Goal: Task Accomplishment & Management: Manage account settings

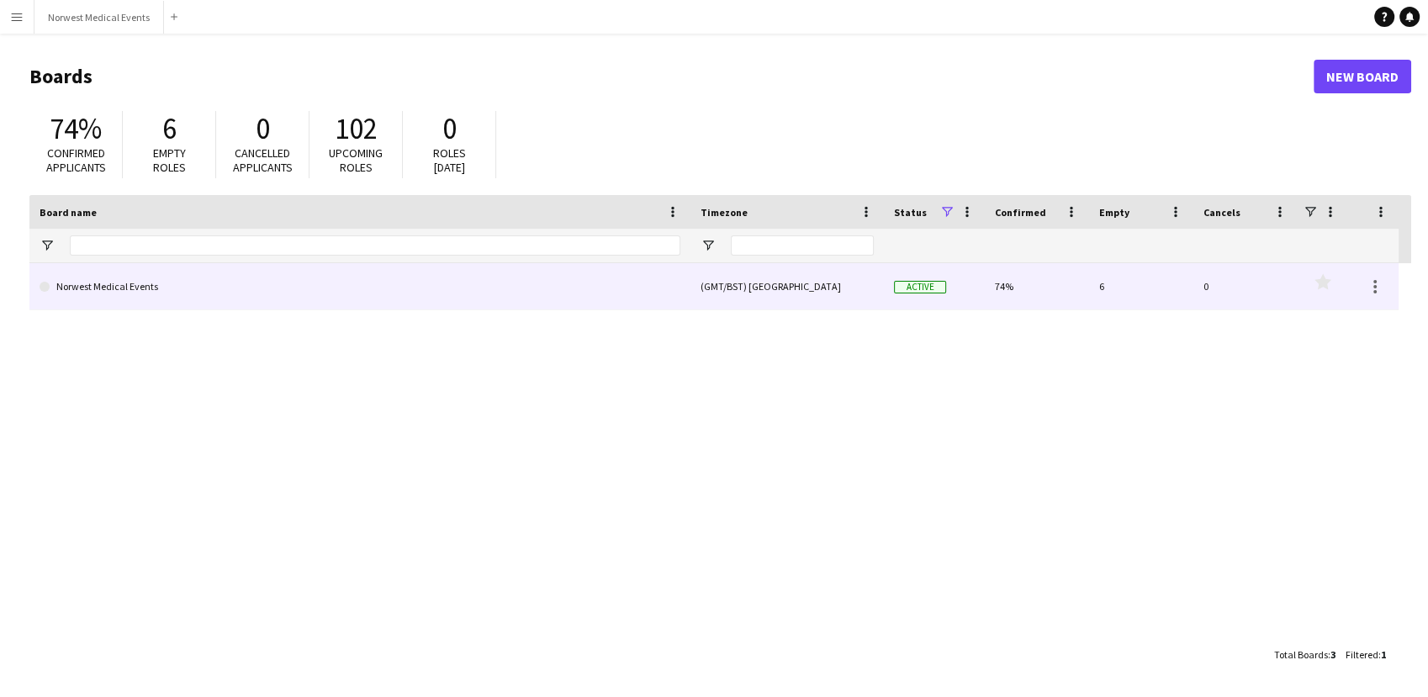
click at [328, 272] on link "Norwest Medical Events" at bounding box center [360, 286] width 641 height 47
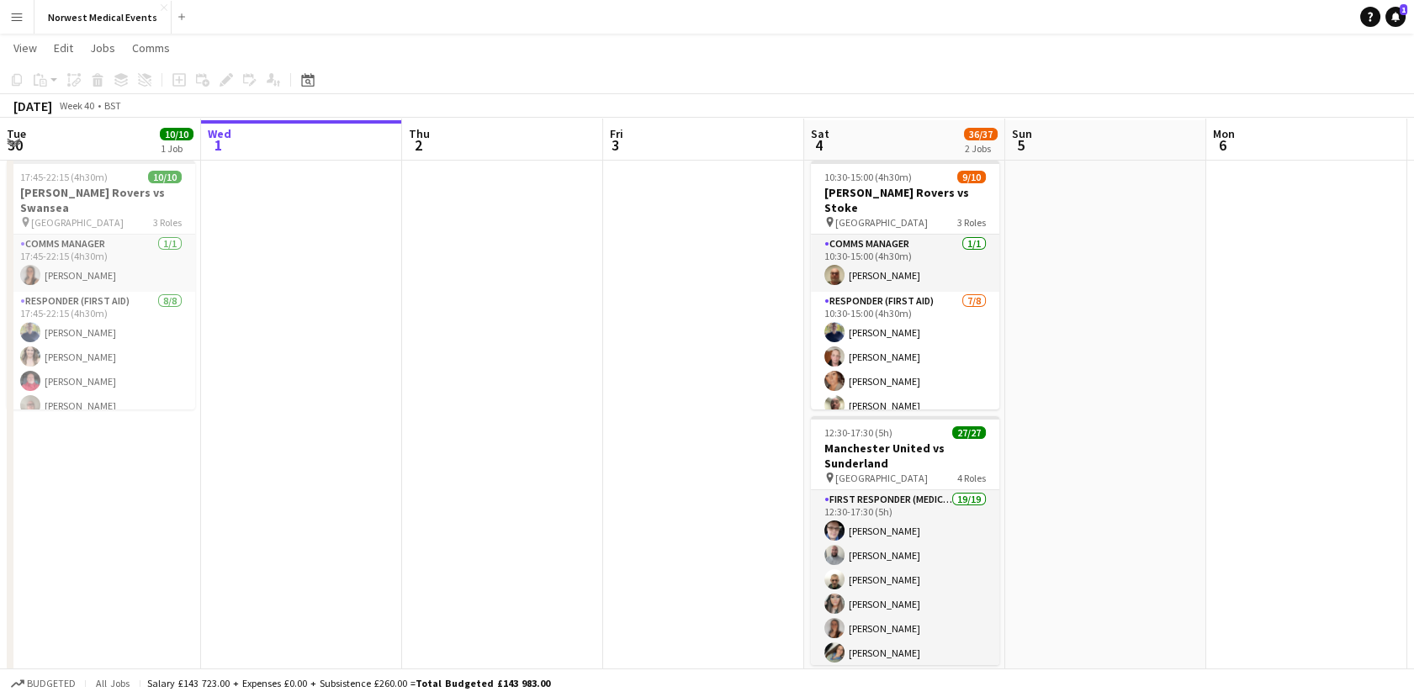
scroll to position [38, 0]
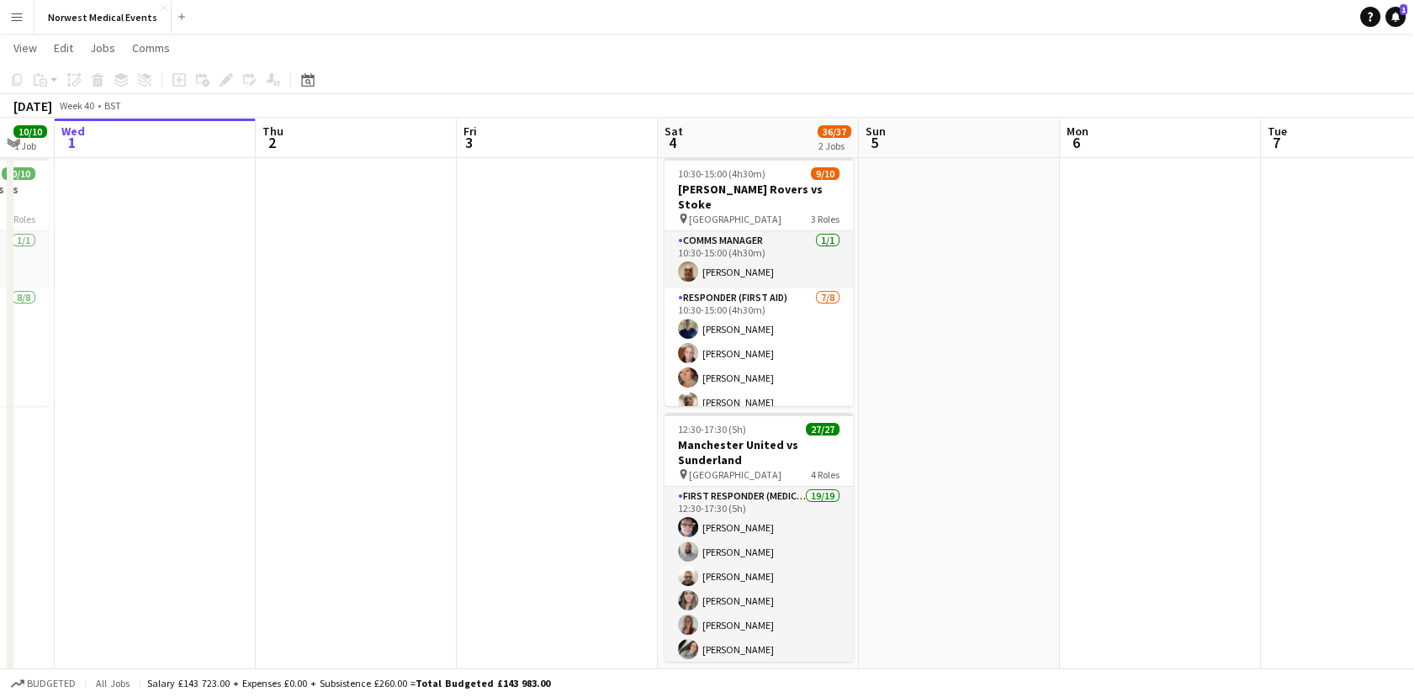
drag, startPoint x: 1356, startPoint y: 436, endPoint x: 473, endPoint y: 435, distance: 883.0
click at [473, 435] on app-calendar-viewport "Sun 28 8/8 1 Job Mon 29 Tue 30 10/10 1 Job Wed 1 Thu 2 Fri 3 Sat 4 36/37 2 Jobs…" at bounding box center [707, 400] width 1414 height 745
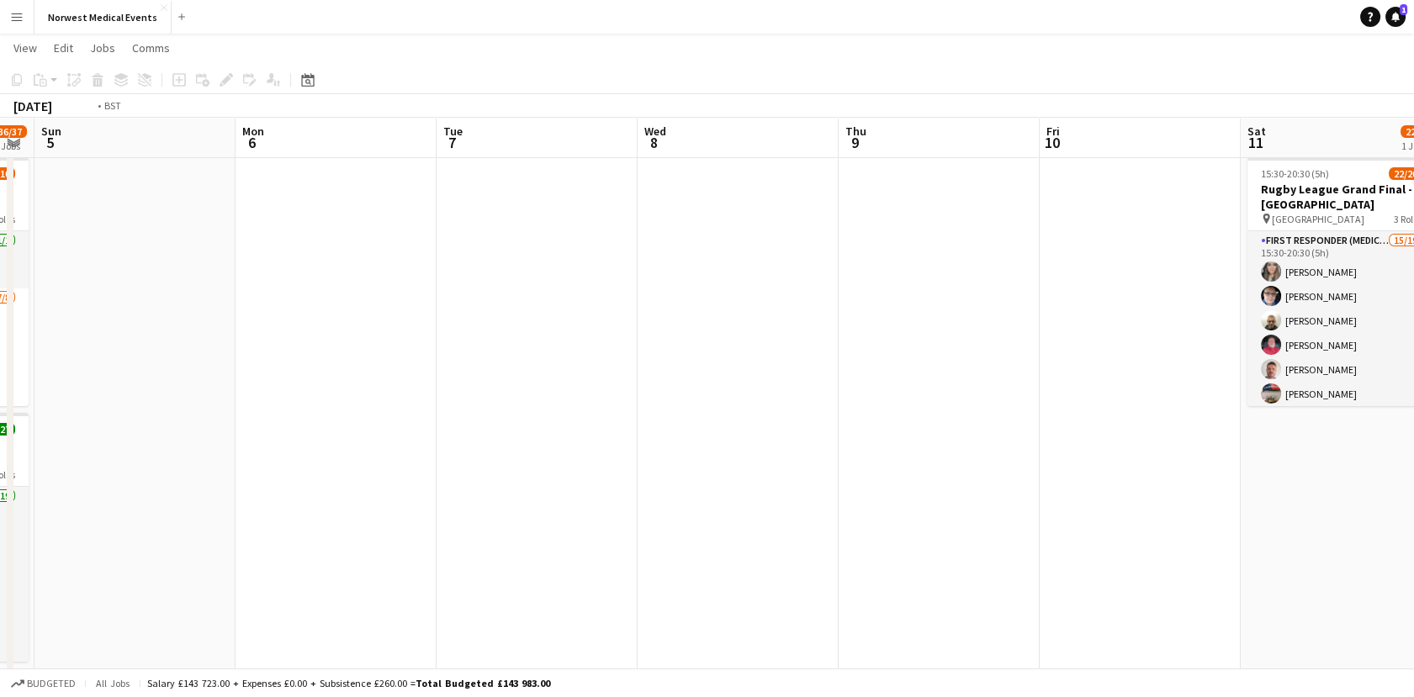
drag, startPoint x: 1087, startPoint y: 407, endPoint x: 579, endPoint y: 369, distance: 508.5
click at [579, 369] on app-calendar-viewport "Wed 1 Thu 2 Fri 3 Sat 4 36/37 2 Jobs Sun 5 Mon 6 Tue 7 Wed 8 Thu 9 Fri 10 Sat 1…" at bounding box center [707, 400] width 1414 height 745
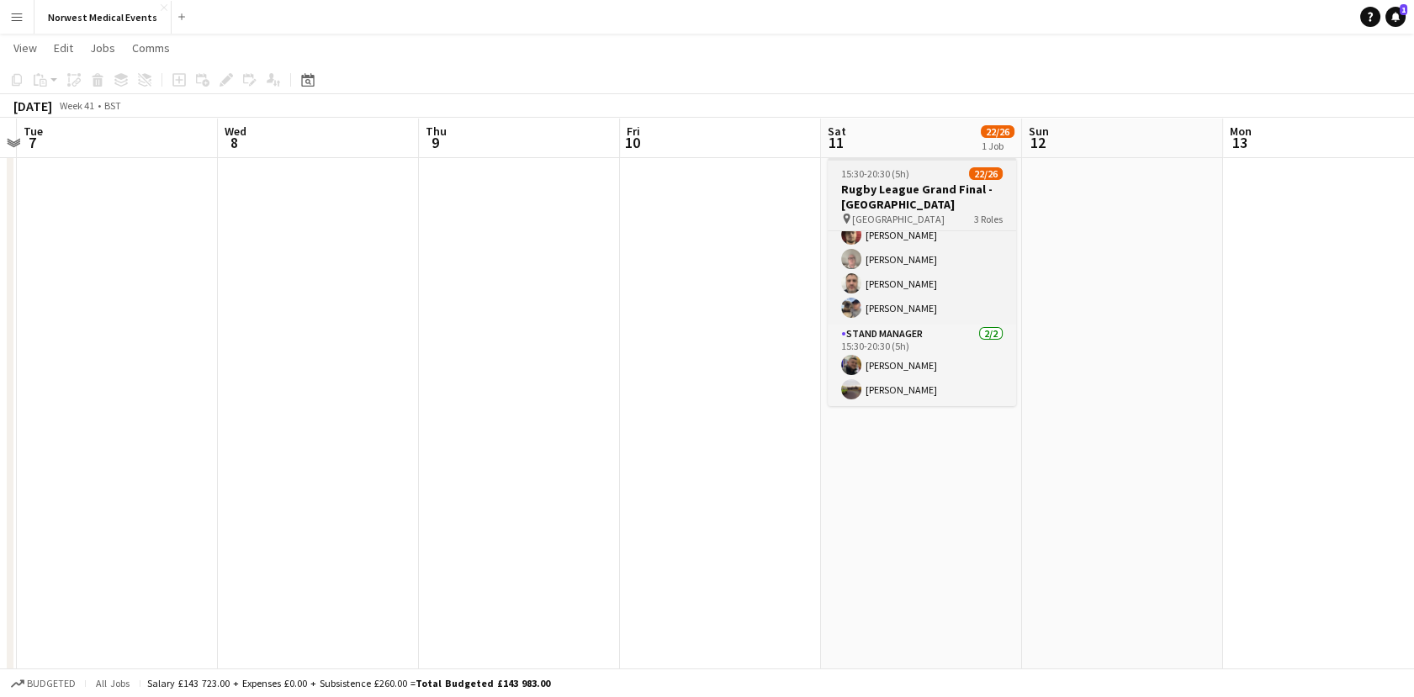
scroll to position [0, 0]
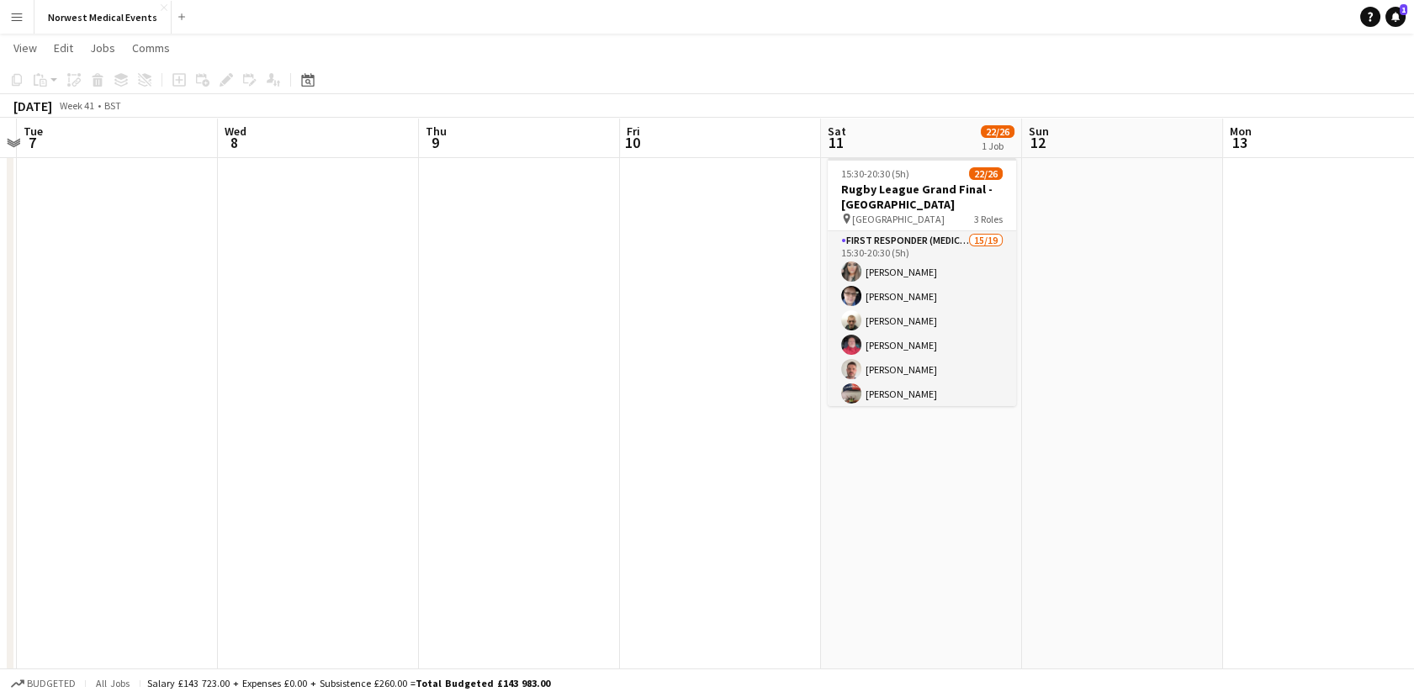
click at [1105, 86] on app-toolbar "Copy Paste Paste Ctrl+V Paste with crew Ctrl+Shift+V Paste linked Job [GEOGRAPH…" at bounding box center [707, 80] width 1414 height 29
click at [1120, 218] on app-date-cell at bounding box center [1122, 423] width 201 height 545
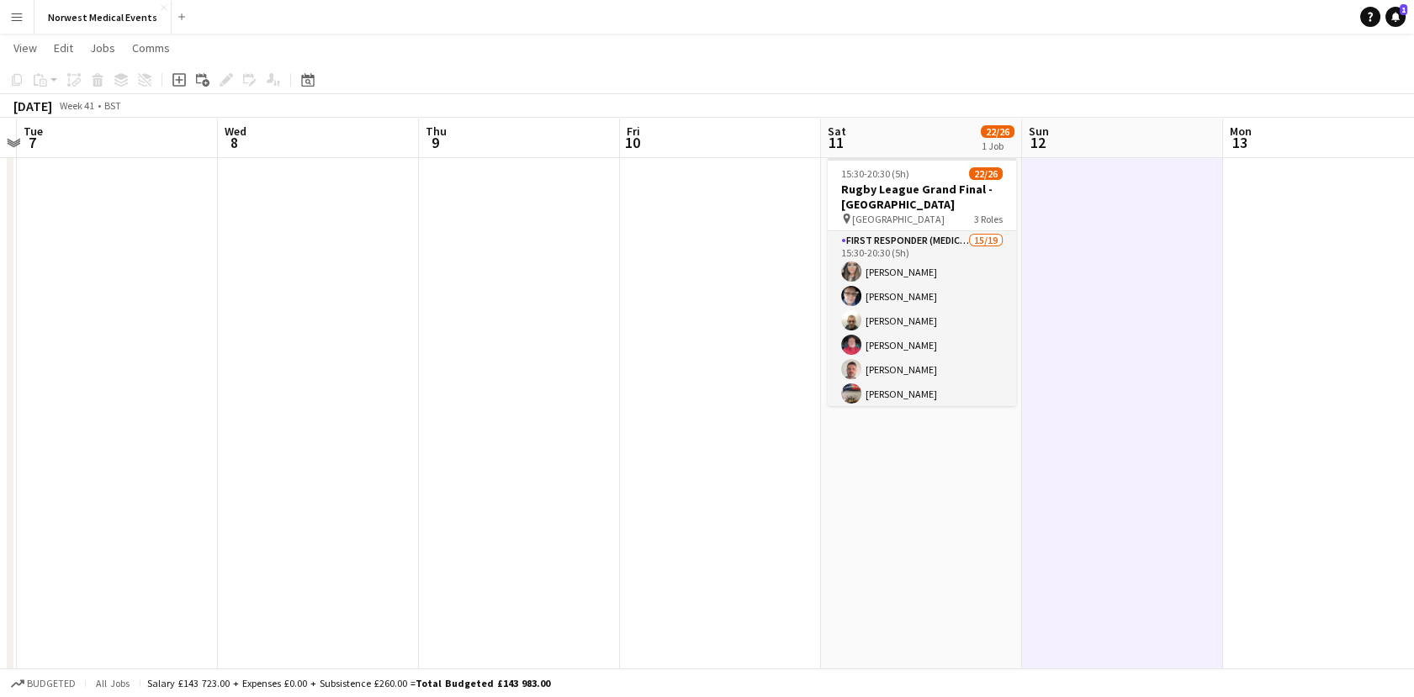
click at [991, 87] on app-toolbar "Copy Paste Paste Ctrl+V Paste with crew Ctrl+Shift+V Paste linked Job [GEOGRAPH…" at bounding box center [707, 80] width 1414 height 29
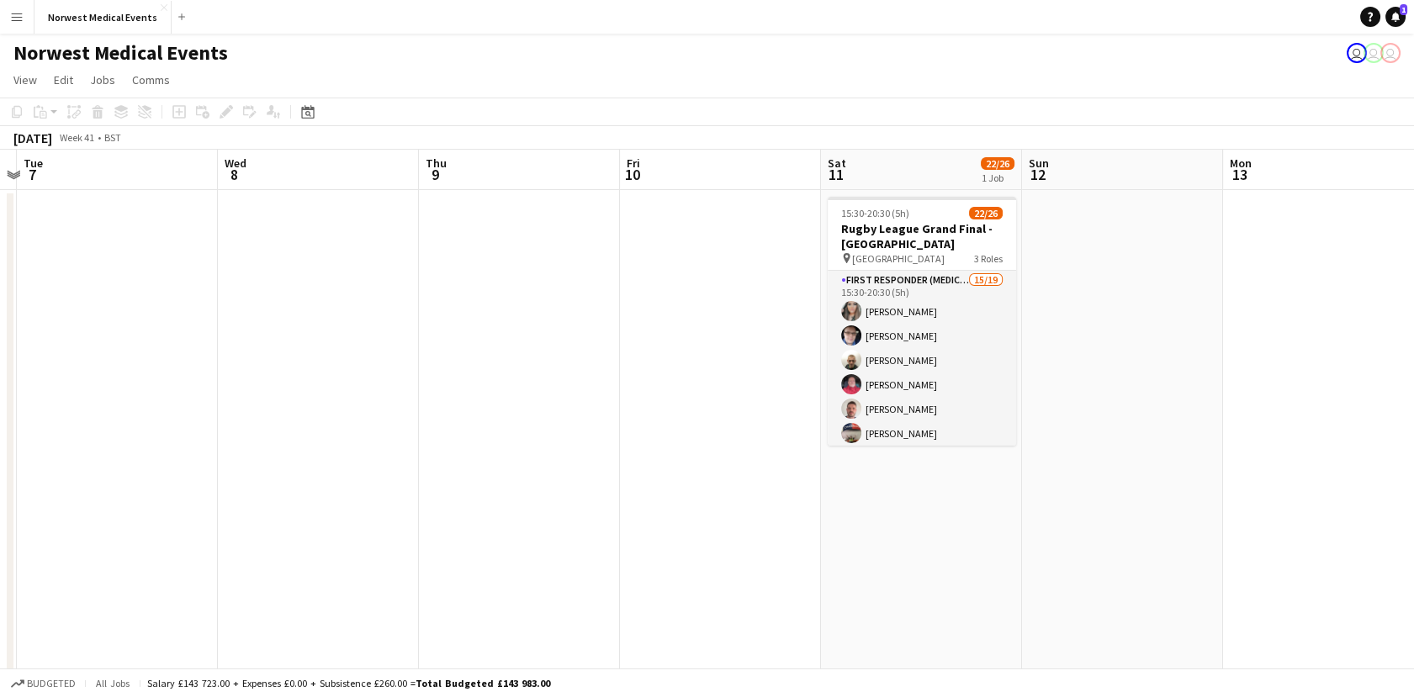
drag, startPoint x: 1210, startPoint y: 308, endPoint x: 455, endPoint y: 362, distance: 757.1
click at [455, 362] on app-calendar-viewport "Fri 3 Sat 4 36/37 2 Jobs Sun 5 Mon 6 Tue 7 Wed 8 Thu 9 Fri 10 Sat 11 22/26 1 Jo…" at bounding box center [707, 481] width 1414 height 663
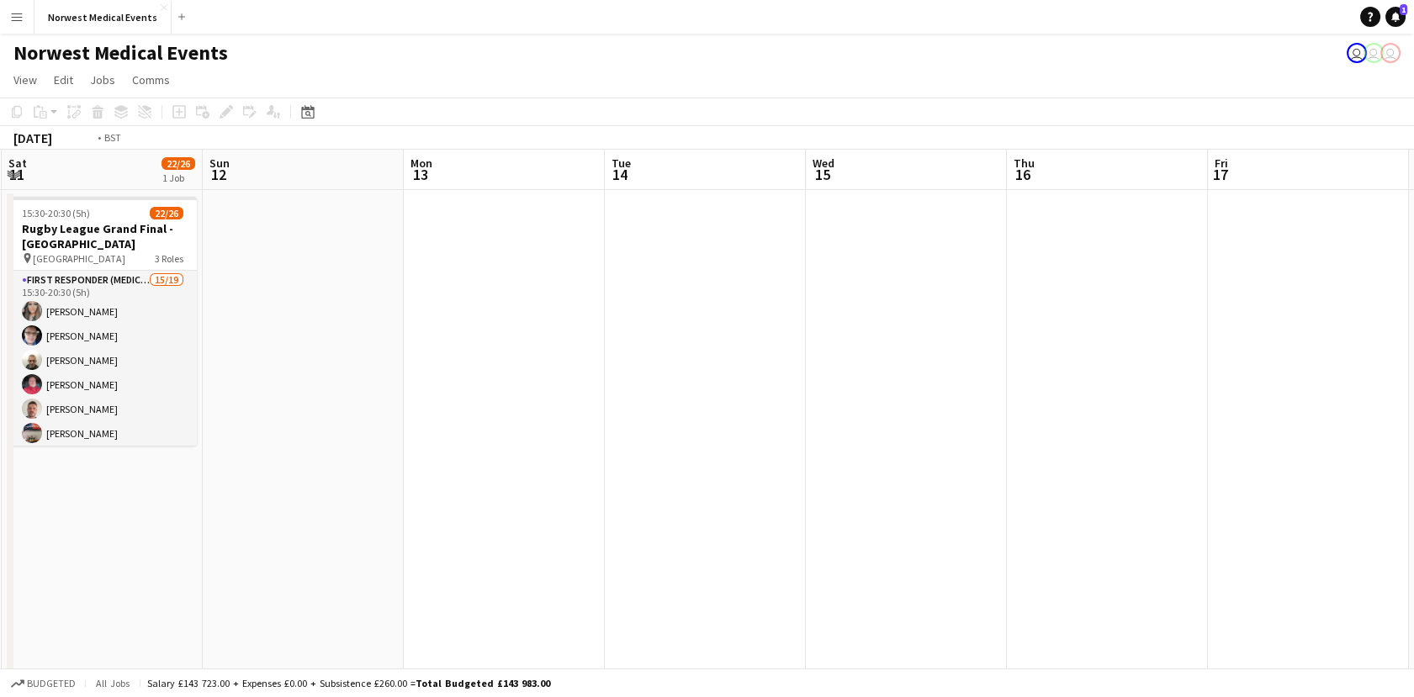
drag, startPoint x: 1036, startPoint y: 346, endPoint x: 457, endPoint y: 409, distance: 581.9
click at [457, 409] on app-calendar-viewport "Wed 8 Thu 9 Fri 10 Sat 11 22/26 1 Job Sun 12 Mon 13 Tue 14 Wed 15 Thu 16 Fri 17…" at bounding box center [707, 481] width 1414 height 663
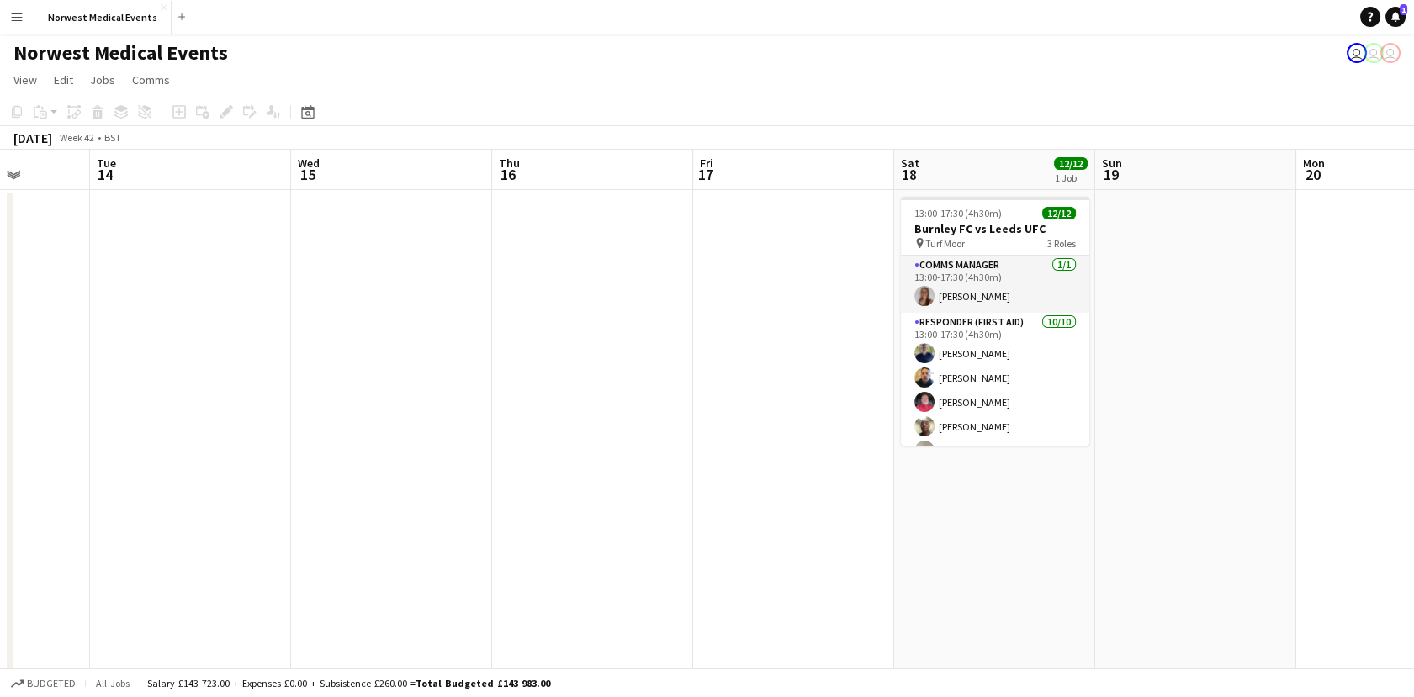
drag, startPoint x: 1085, startPoint y: 463, endPoint x: 436, endPoint y: 471, distance: 648.4
click at [436, 471] on app-calendar-viewport "Fri 10 Sat 11 22/26 1 Job Sun 12 Mon 13 Tue 14 Wed 15 Thu 16 Fri 17 Sat 18 12/1…" at bounding box center [707, 481] width 1414 height 663
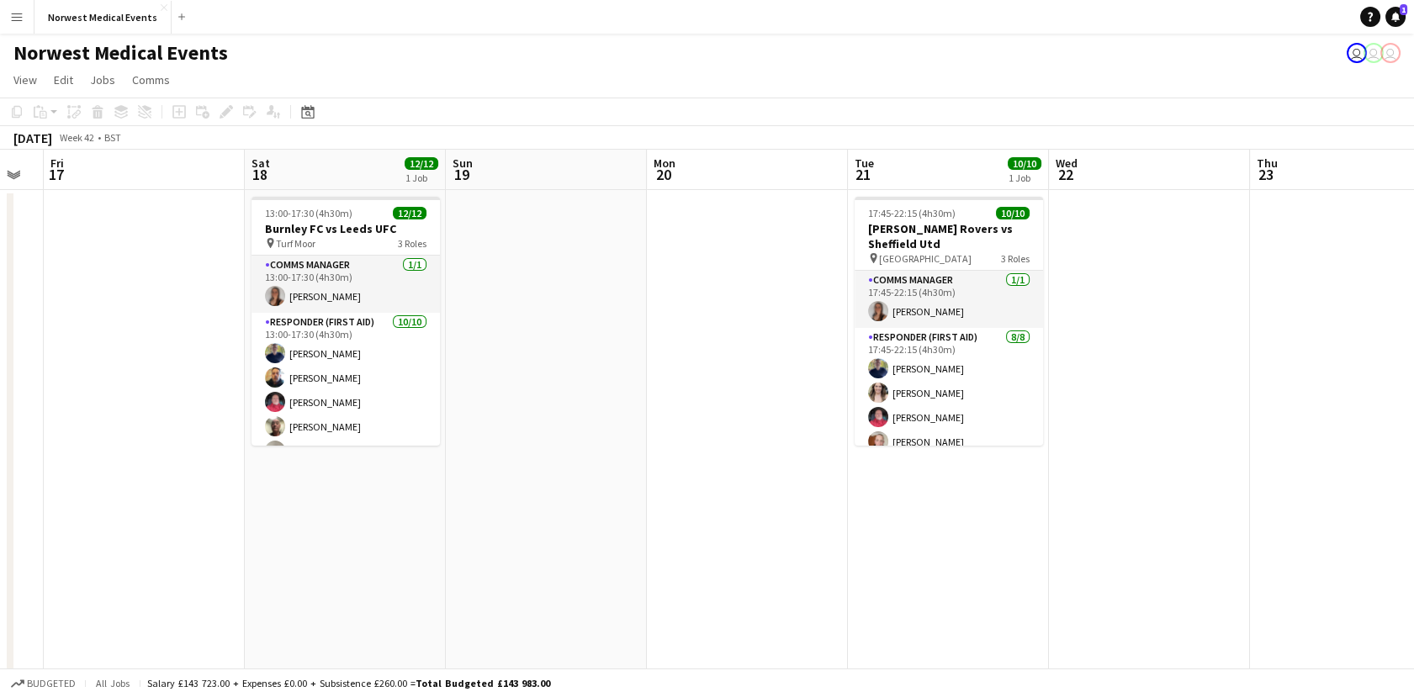
drag, startPoint x: 1040, startPoint y: 505, endPoint x: 570, endPoint y: 560, distance: 473.3
click at [570, 560] on app-calendar-viewport "Mon 13 Tue 14 Wed 15 Thu 16 Fri 17 Sat 18 12/12 1 Job Sun 19 Mon 20 Tue 21 10/1…" at bounding box center [707, 481] width 1414 height 663
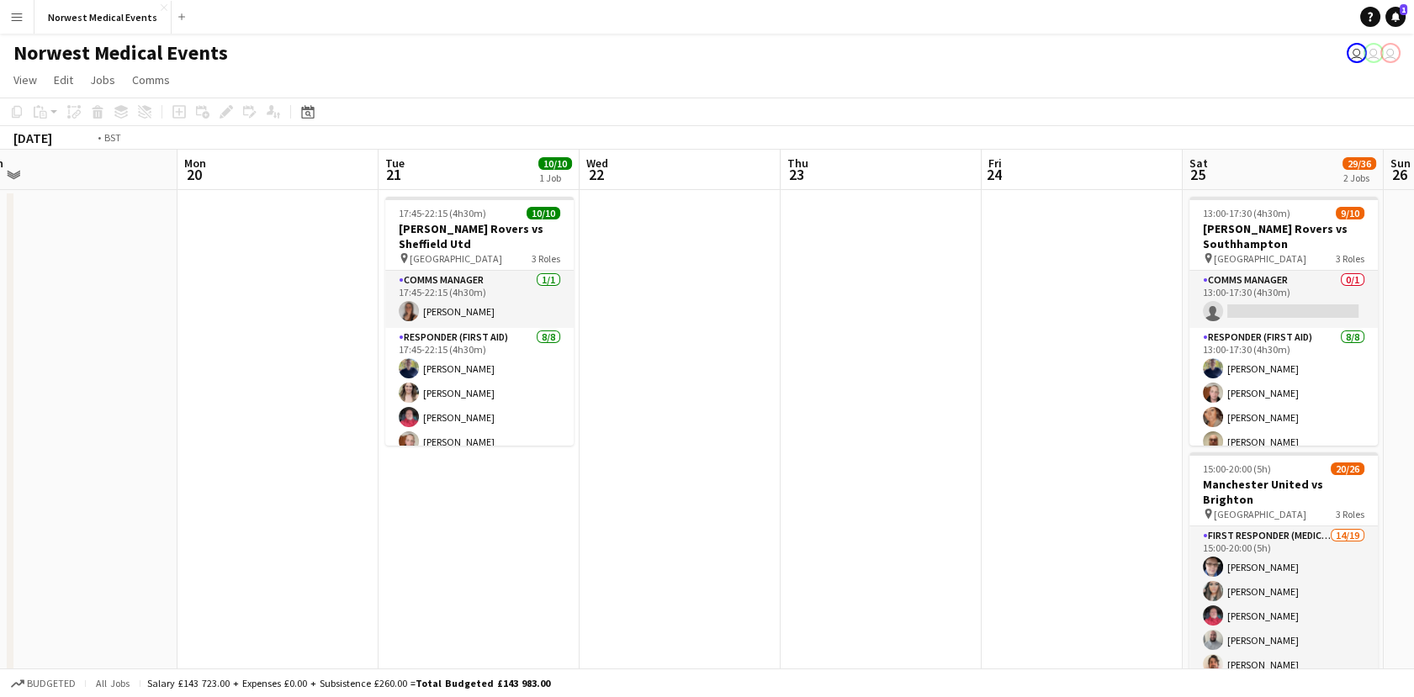
drag, startPoint x: 1049, startPoint y: 475, endPoint x: 634, endPoint y: 522, distance: 417.3
click at [634, 522] on app-calendar-viewport "Wed 15 Thu 16 Fri 17 Sat 18 12/12 1 Job Sun 19 Mon 20 Tue 21 10/10 1 Job Wed 22…" at bounding box center [707, 481] width 1414 height 663
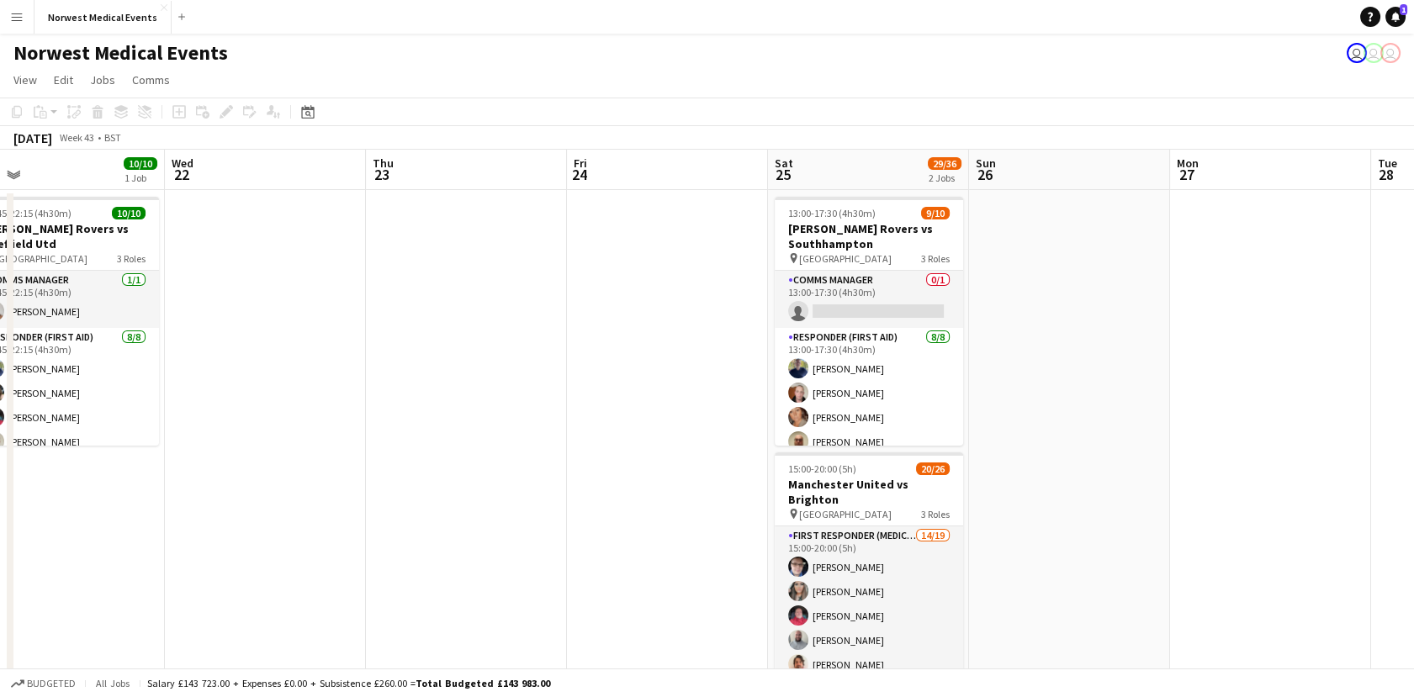
drag, startPoint x: 1316, startPoint y: 463, endPoint x: 754, endPoint y: 564, distance: 571.7
click at [754, 564] on app-calendar-viewport "Sat 18 12/12 1 Job Sun 19 Mon 20 Tue 21 10/10 1 Job Wed 22 Thu 23 Fri 24 Sat 25…" at bounding box center [707, 481] width 1414 height 663
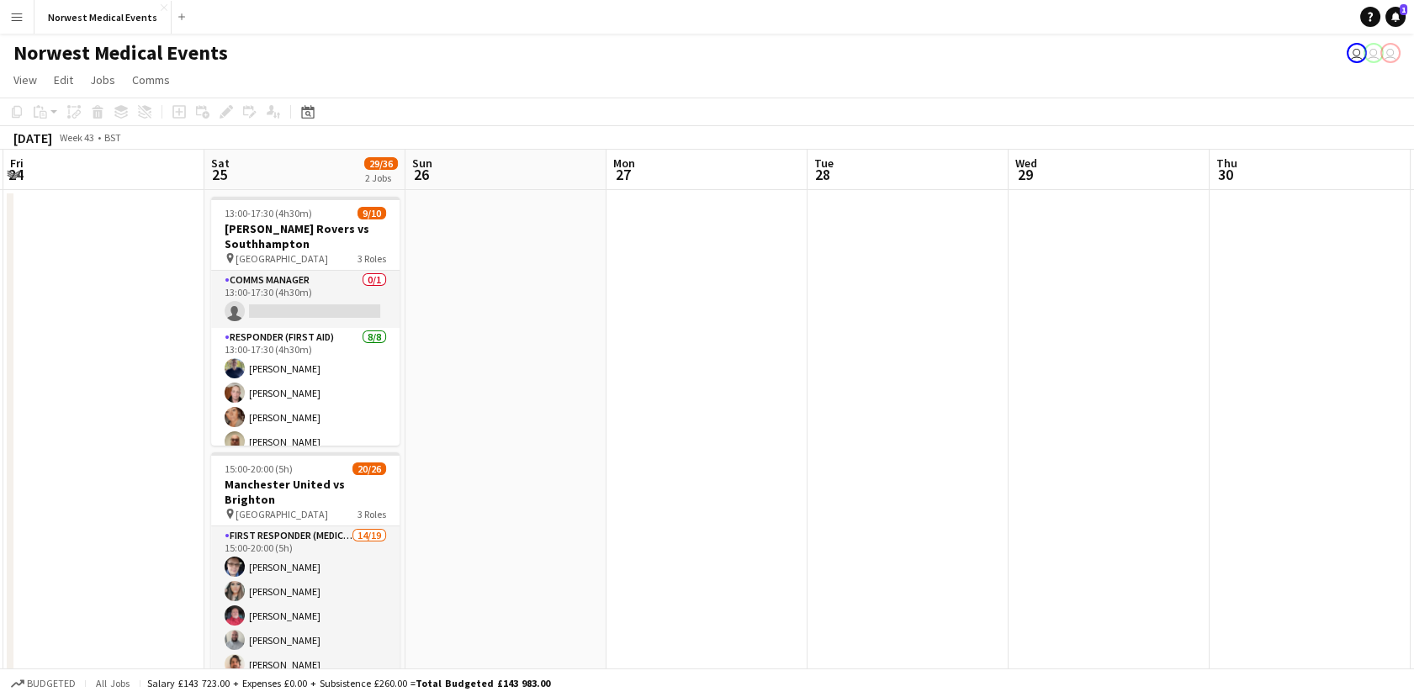
drag, startPoint x: 1240, startPoint y: 476, endPoint x: 735, endPoint y: 510, distance: 506.5
click at [735, 510] on app-calendar-viewport "Mon 20 Tue 21 10/10 1 Job Wed 22 Thu 23 Fri 24 Sat 25 29/36 2 Jobs Sun 26 Mon 2…" at bounding box center [707, 609] width 1414 height 918
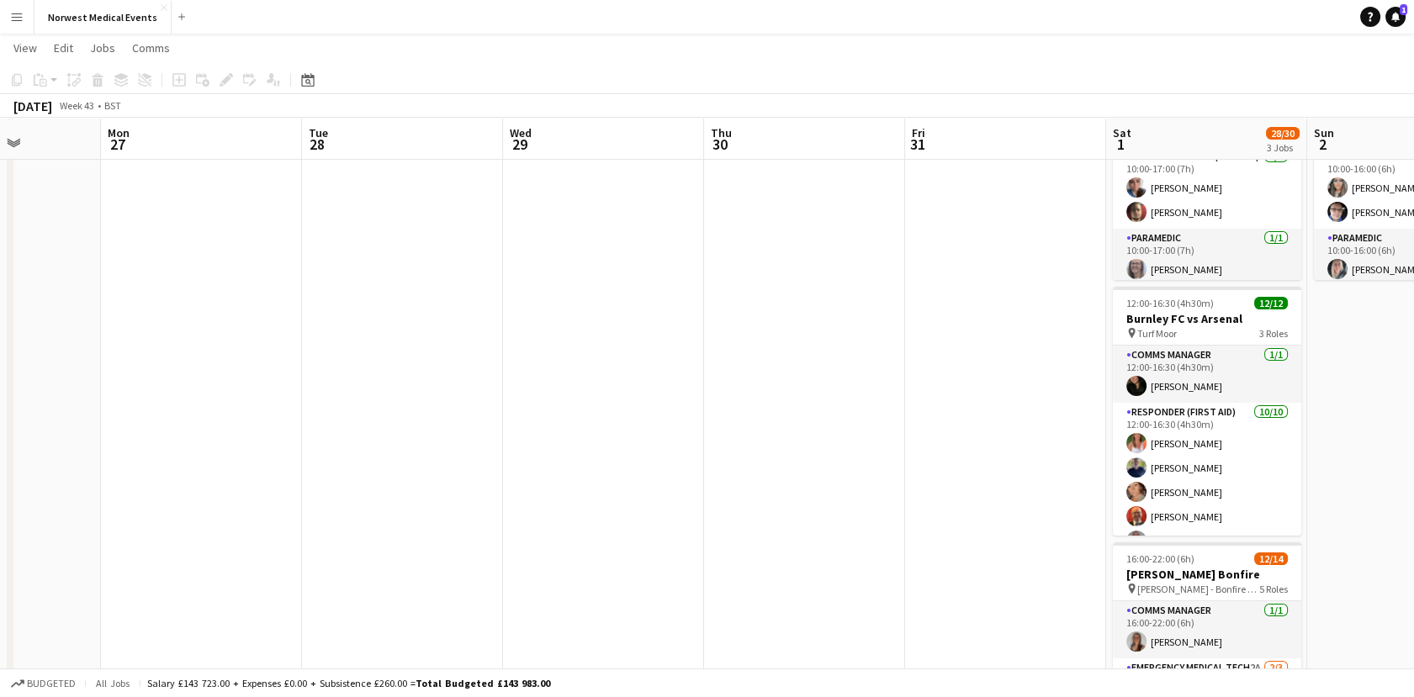
scroll to position [166, 0]
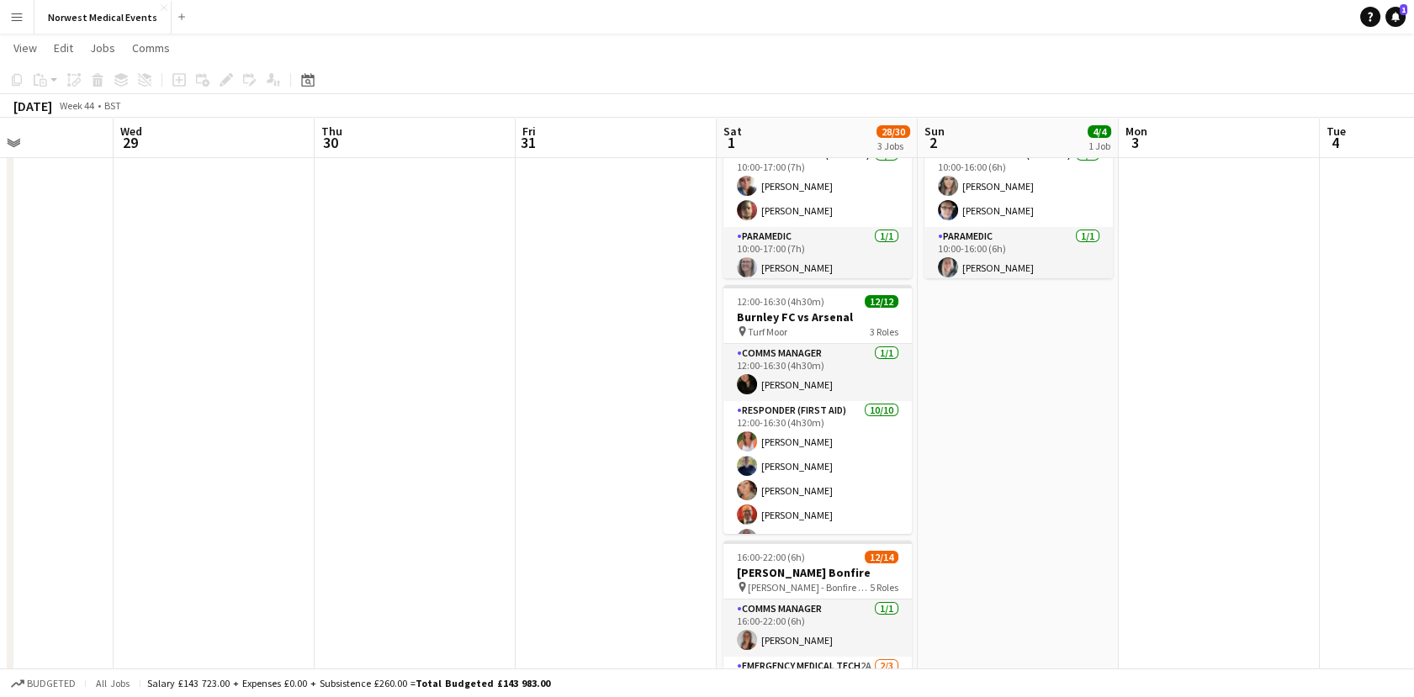
drag, startPoint x: 1370, startPoint y: 508, endPoint x: 950, endPoint y: 533, distance: 420.4
click at [950, 533] on app-calendar-viewport "Sun 26 Mon 27 Tue 28 Wed 29 Thu 30 Fri 31 Sat 1 28/30 3 Jobs Sun 2 4/4 1 Job Mo…" at bounding box center [707, 400] width 1414 height 1001
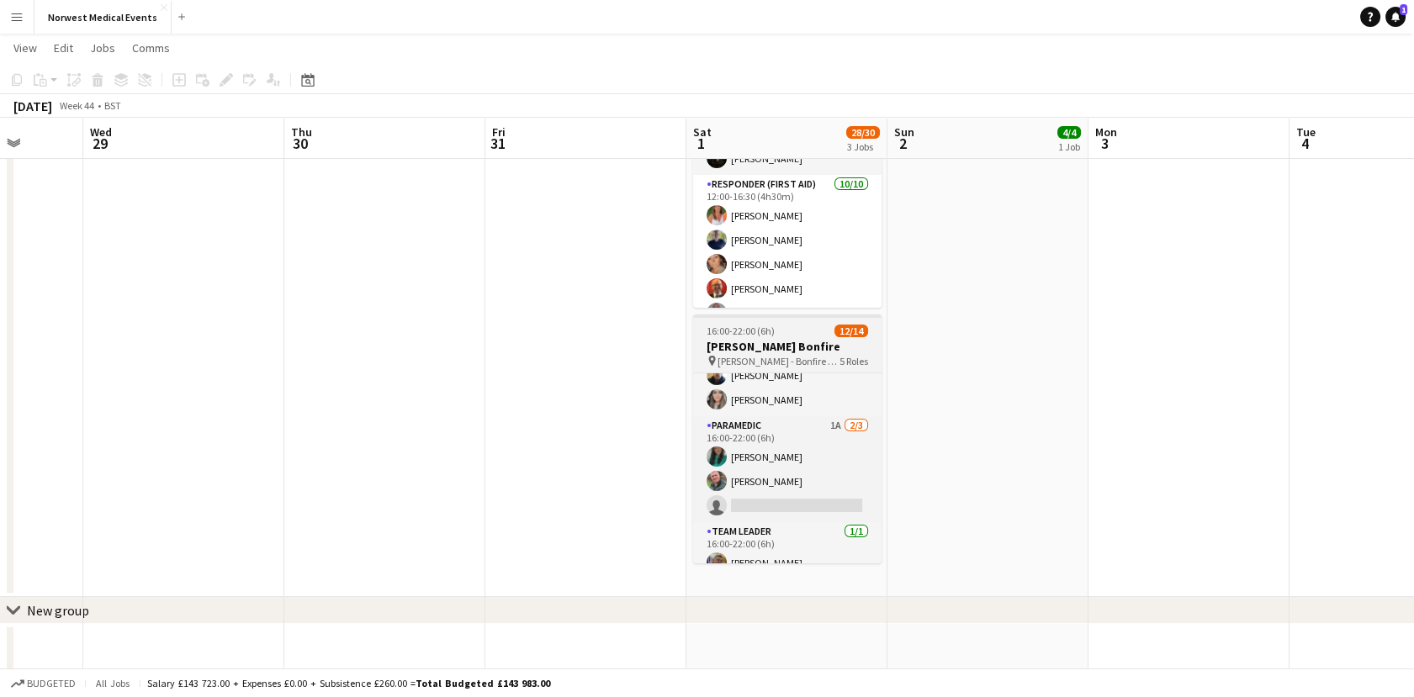
scroll to position [304, 0]
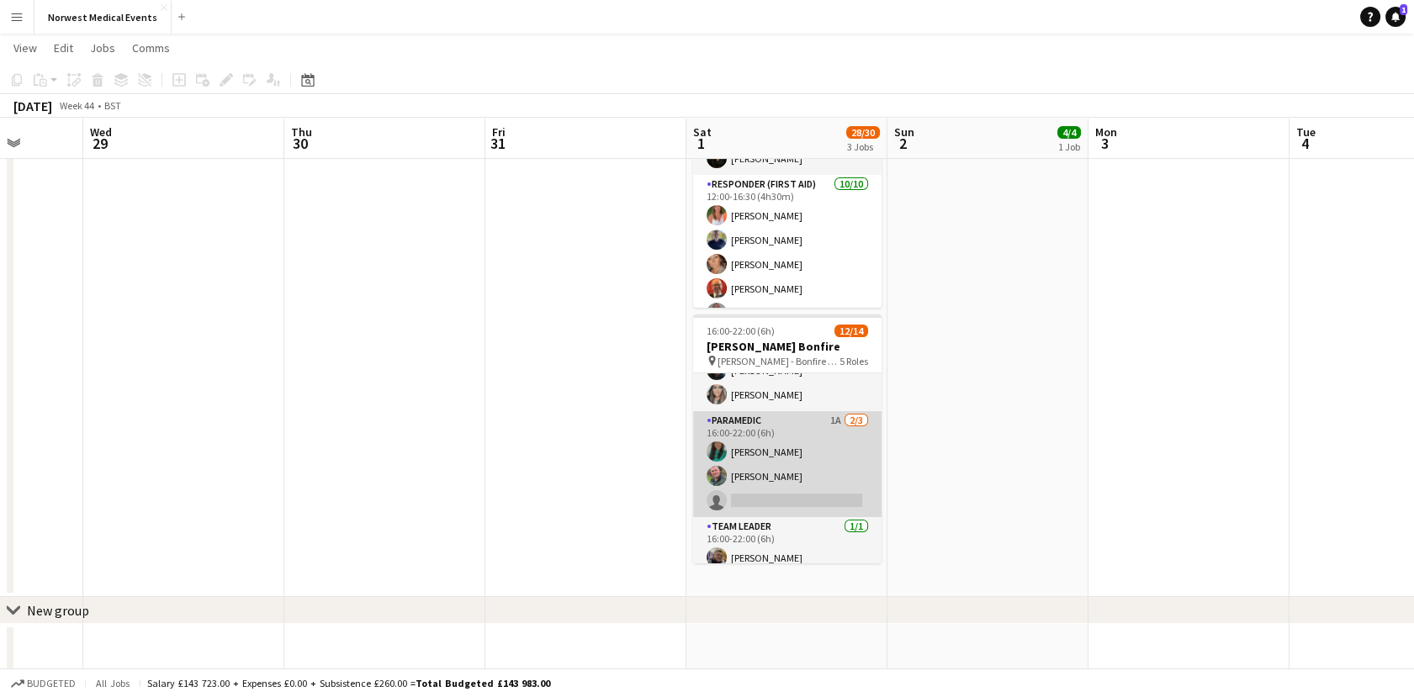
click at [778, 440] on app-card-role "Paramedic 1A [DATE] 16:00-22:00 (6h) [PERSON_NAME] [PERSON_NAME] single-neutral…" at bounding box center [787, 464] width 188 height 106
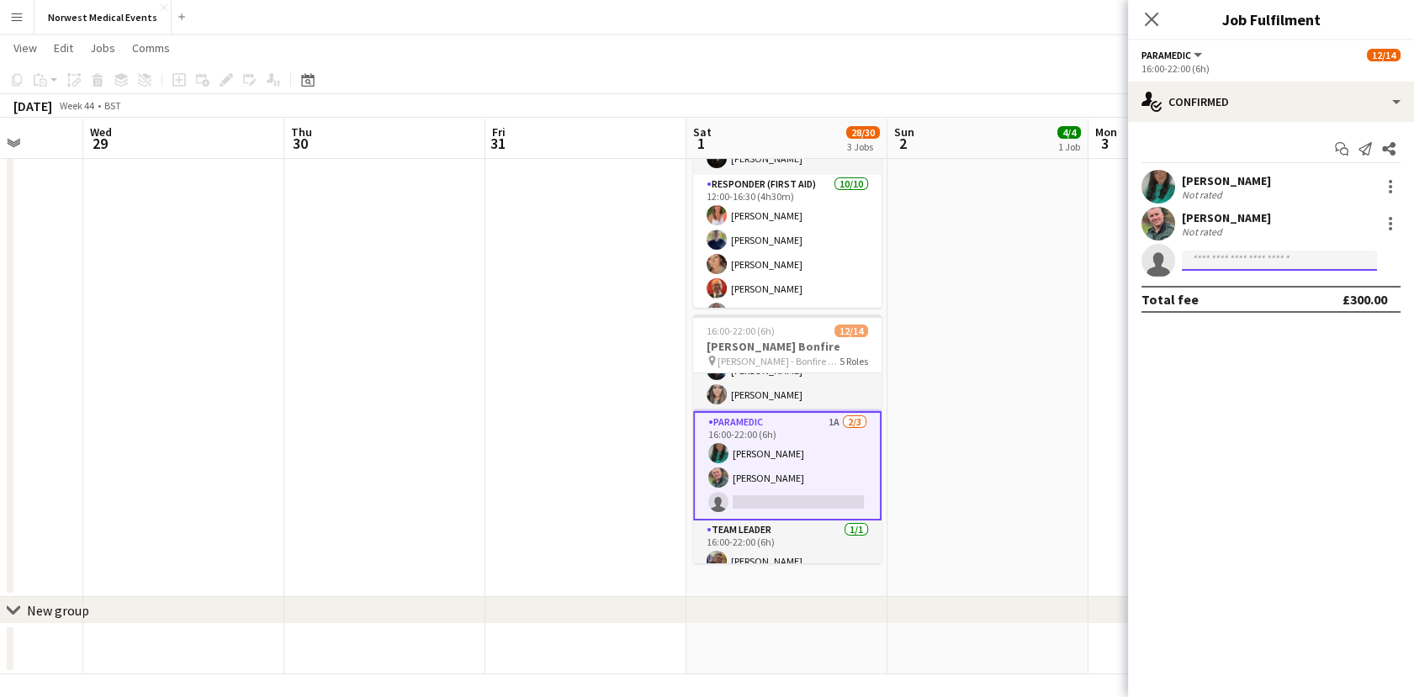
click at [1223, 267] on input at bounding box center [1279, 261] width 195 height 20
type input "*****"
click at [1152, 13] on icon "Close pop-in" at bounding box center [1151, 19] width 16 height 16
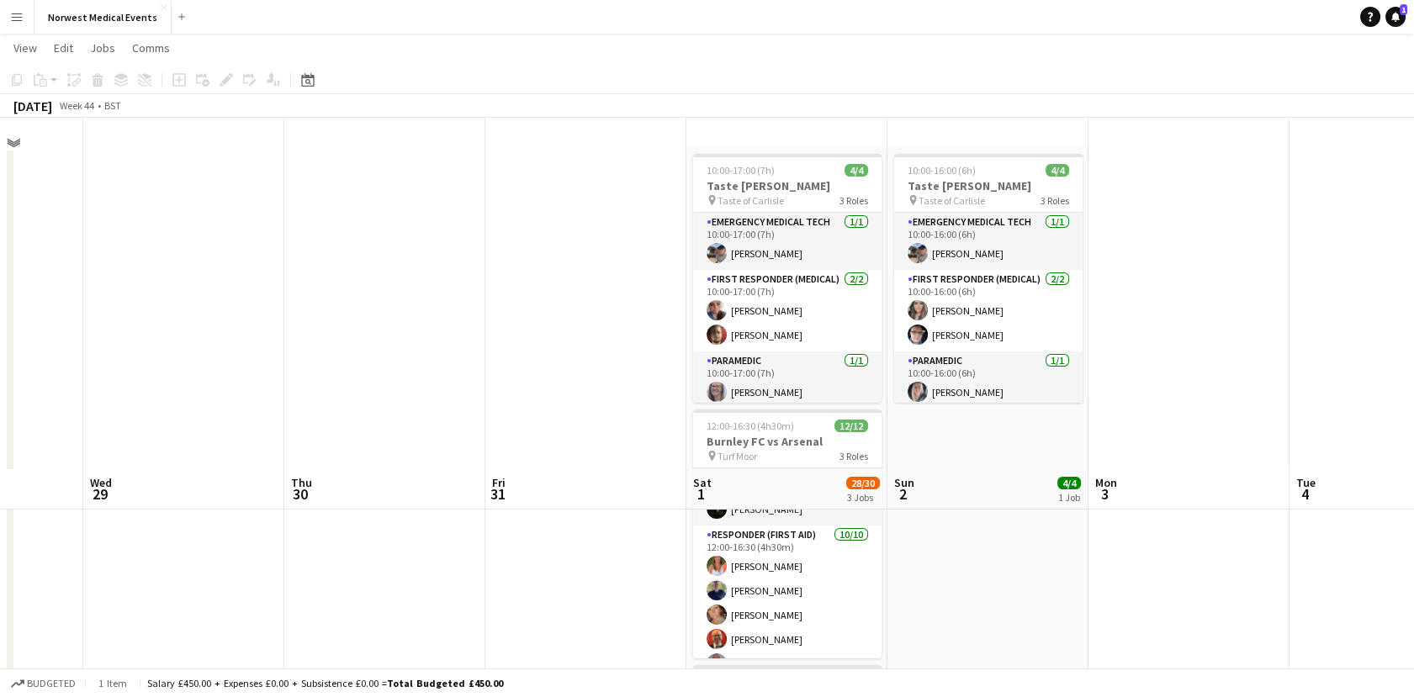
scroll to position [24, 0]
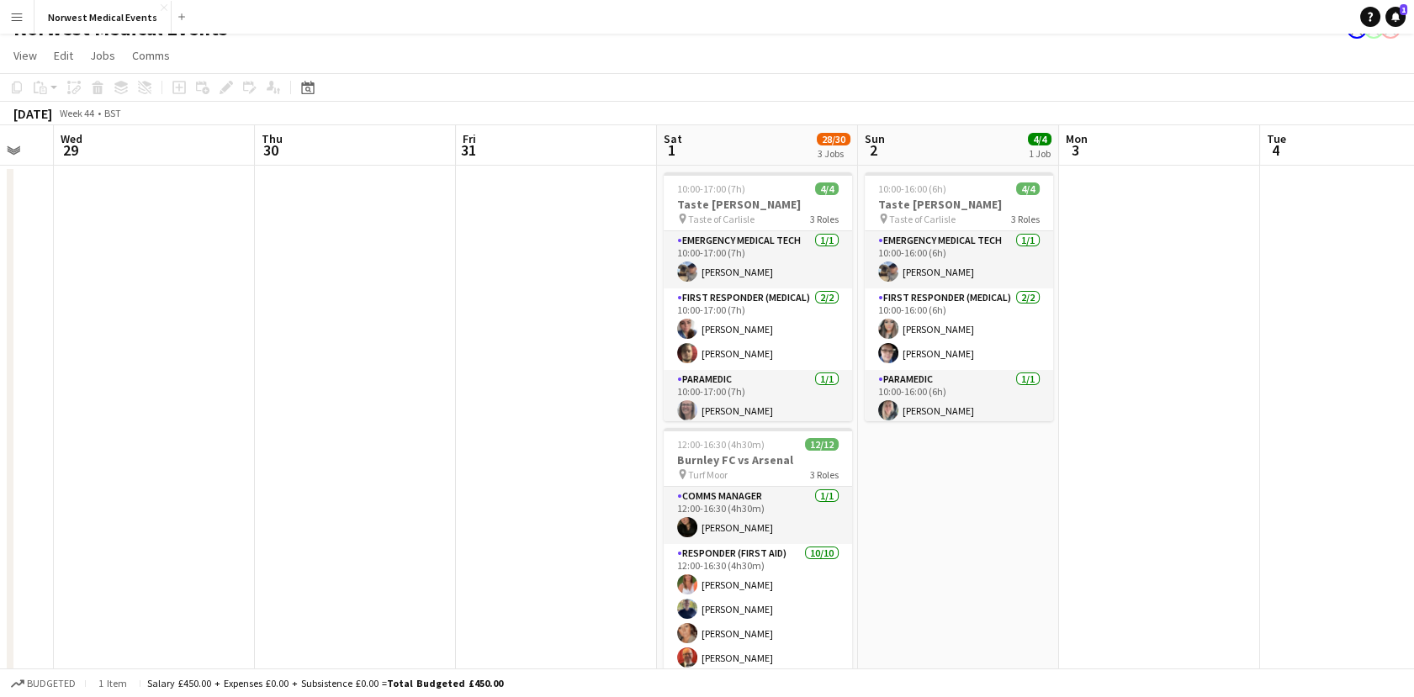
drag, startPoint x: 1307, startPoint y: 416, endPoint x: 702, endPoint y: 418, distance: 604.7
click at [702, 418] on app-calendar-viewport "Sun 26 Mon 27 Tue 28 Wed 29 Thu 30 Fri 31 Sat 1 28/30 3 Jobs Sun 2 4/4 1 Job Mo…" at bounding box center [707, 584] width 1414 height 918
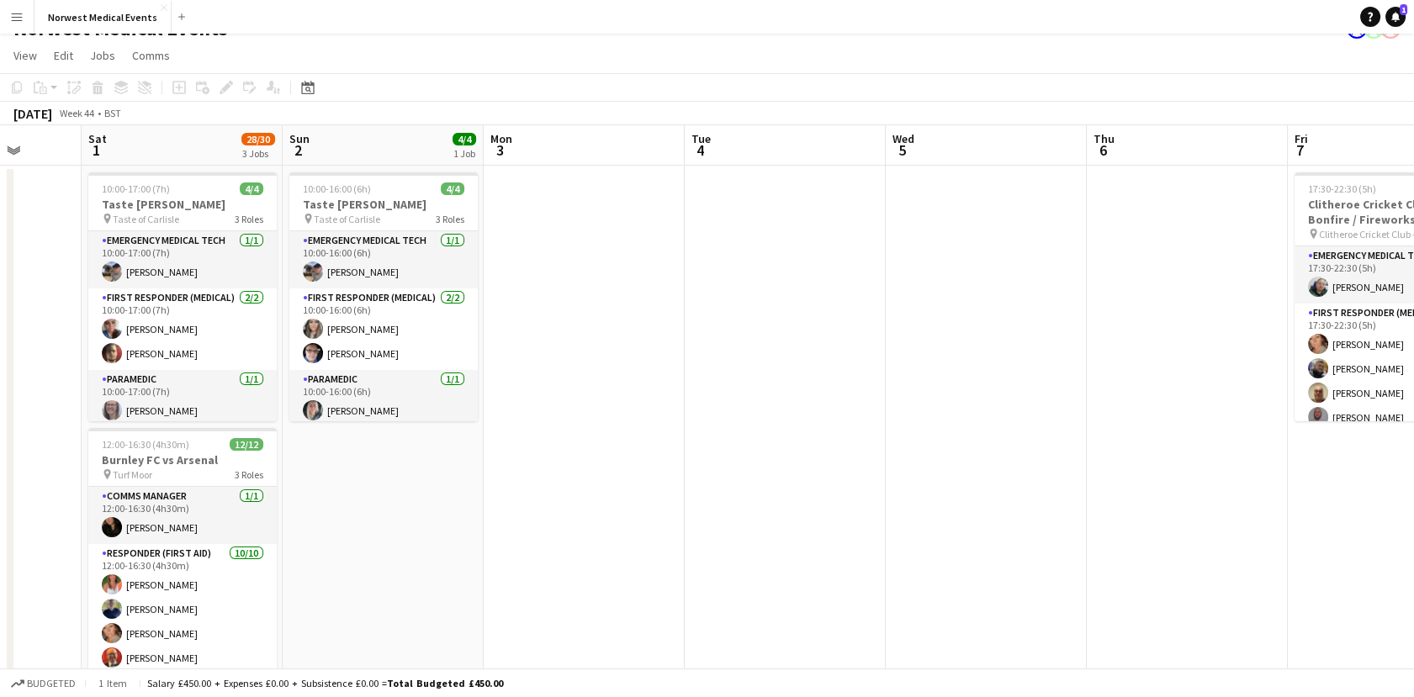
click at [884, 306] on app-date-cell at bounding box center [785, 566] width 201 height 801
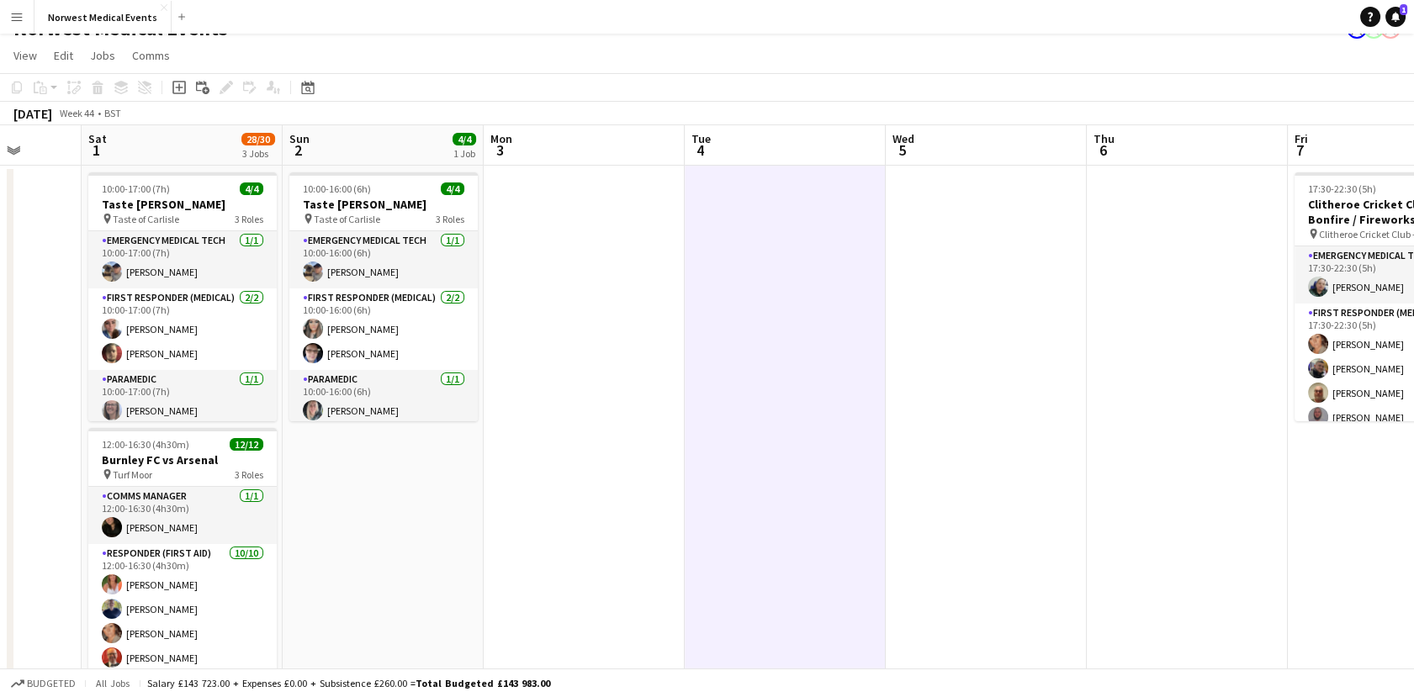
click at [928, 301] on app-date-cell at bounding box center [986, 566] width 201 height 801
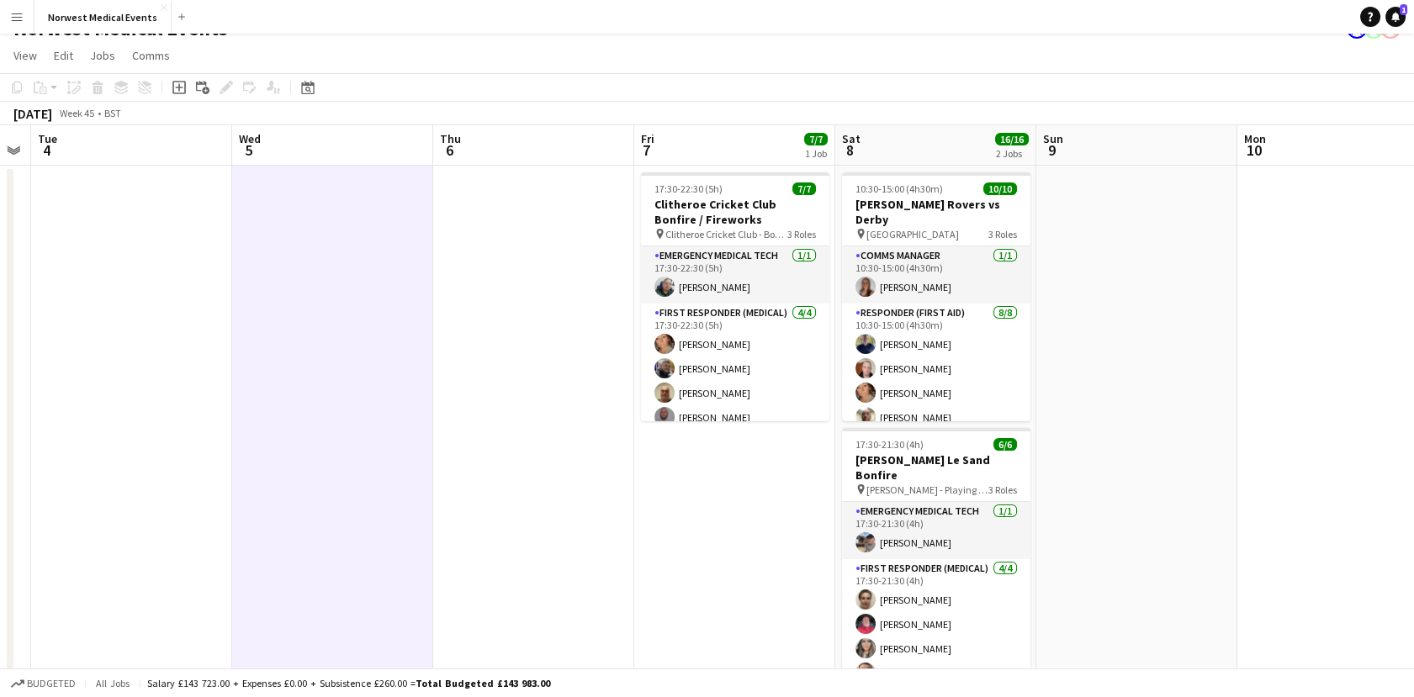
scroll to position [0, 584]
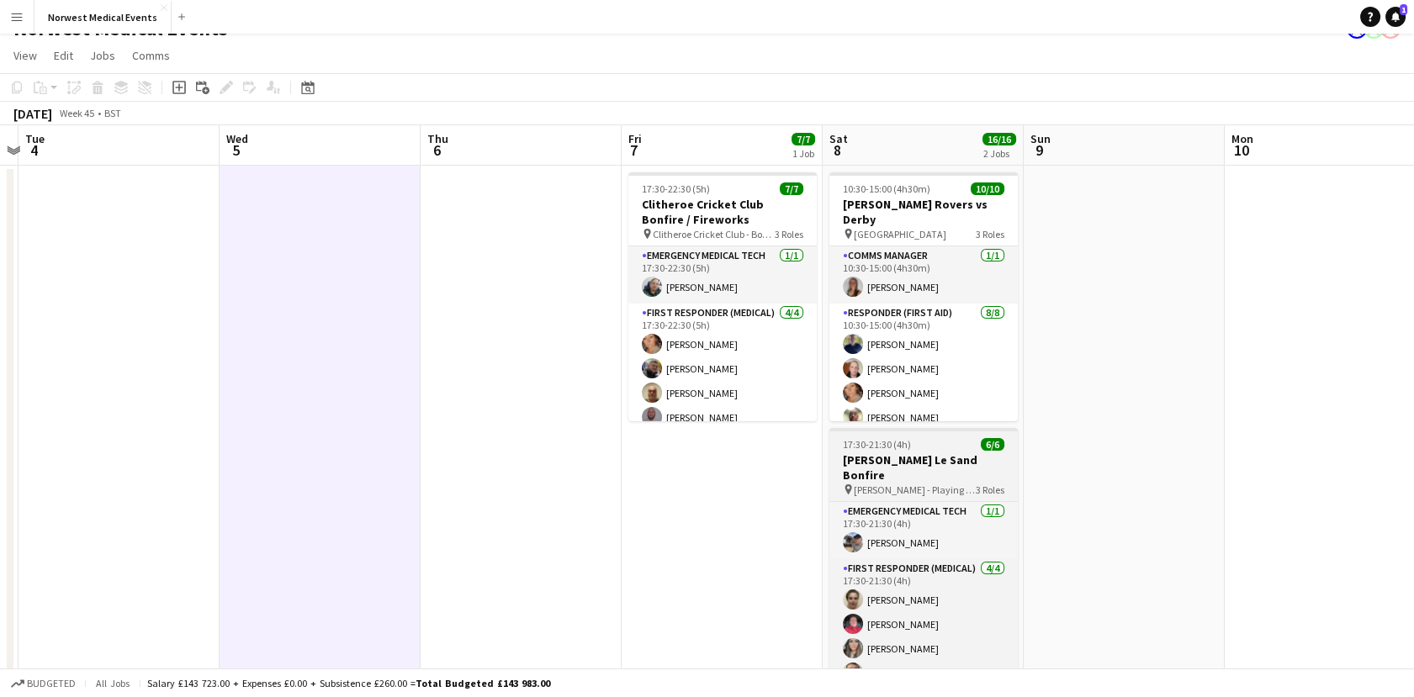
click at [891, 439] on span "17:30-21:30 (4h)" at bounding box center [877, 444] width 68 height 13
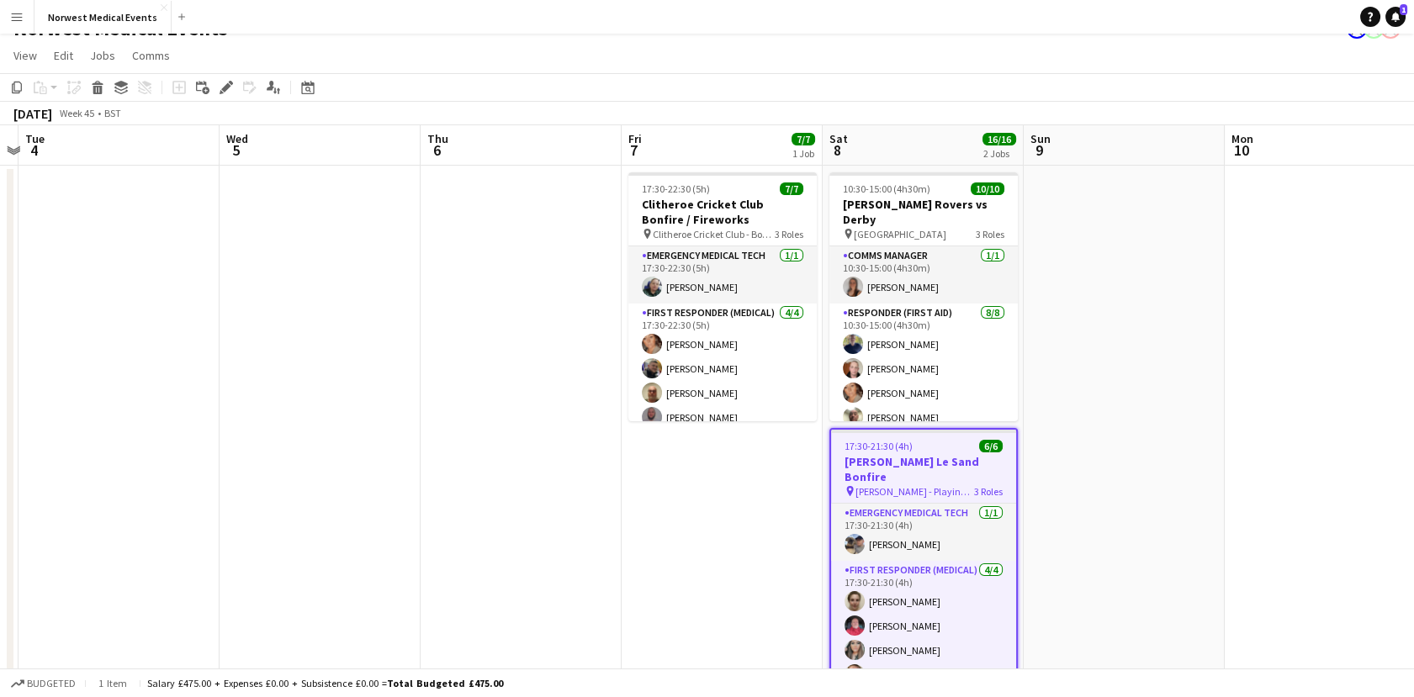
drag, startPoint x: 642, startPoint y: 517, endPoint x: 796, endPoint y: 514, distance: 153.9
click at [796, 514] on app-calendar-viewport "Sat 1 28/30 3 Jobs Sun 2 4/4 1 Job Mon 3 Tue 4 Wed 5 Thu 6 Fri 7 7/7 1 Job Sat …" at bounding box center [707, 584] width 1414 height 918
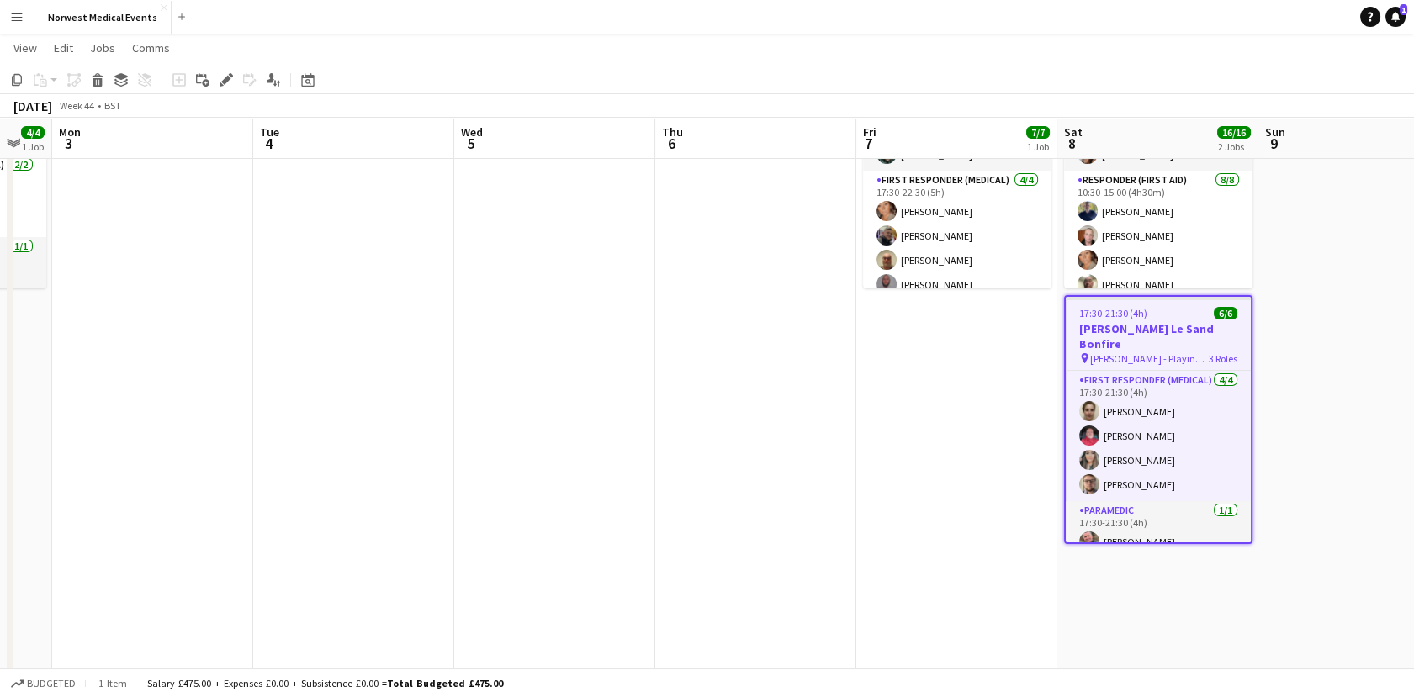
scroll to position [0, 0]
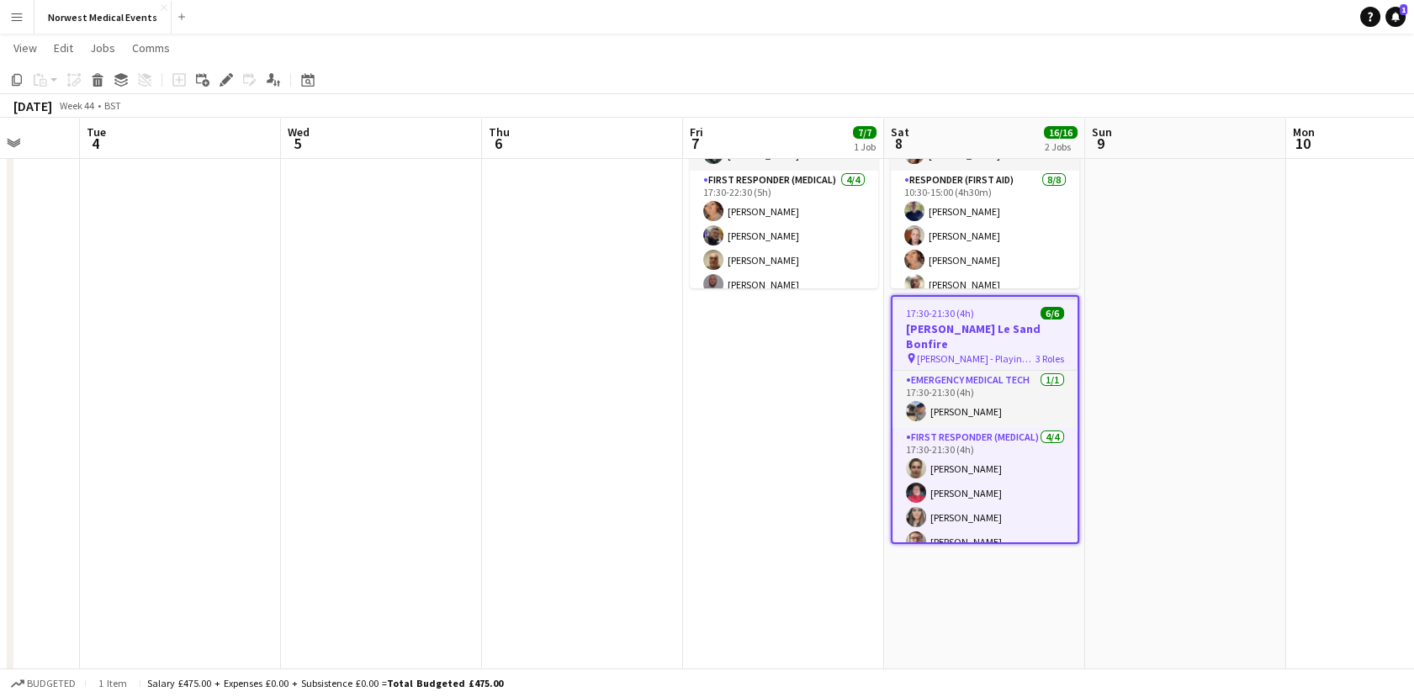
drag, startPoint x: 713, startPoint y: 498, endPoint x: 1150, endPoint y: 431, distance: 442.3
click at [1150, 431] on app-calendar-viewport "Sat 1 28/30 3 Jobs Sun 2 4/4 1 Job Mon 3 Tue 4 Wed 5 Thu 6 Fri 7 7/7 1 Job Sat …" at bounding box center [707, 410] width 1414 height 1001
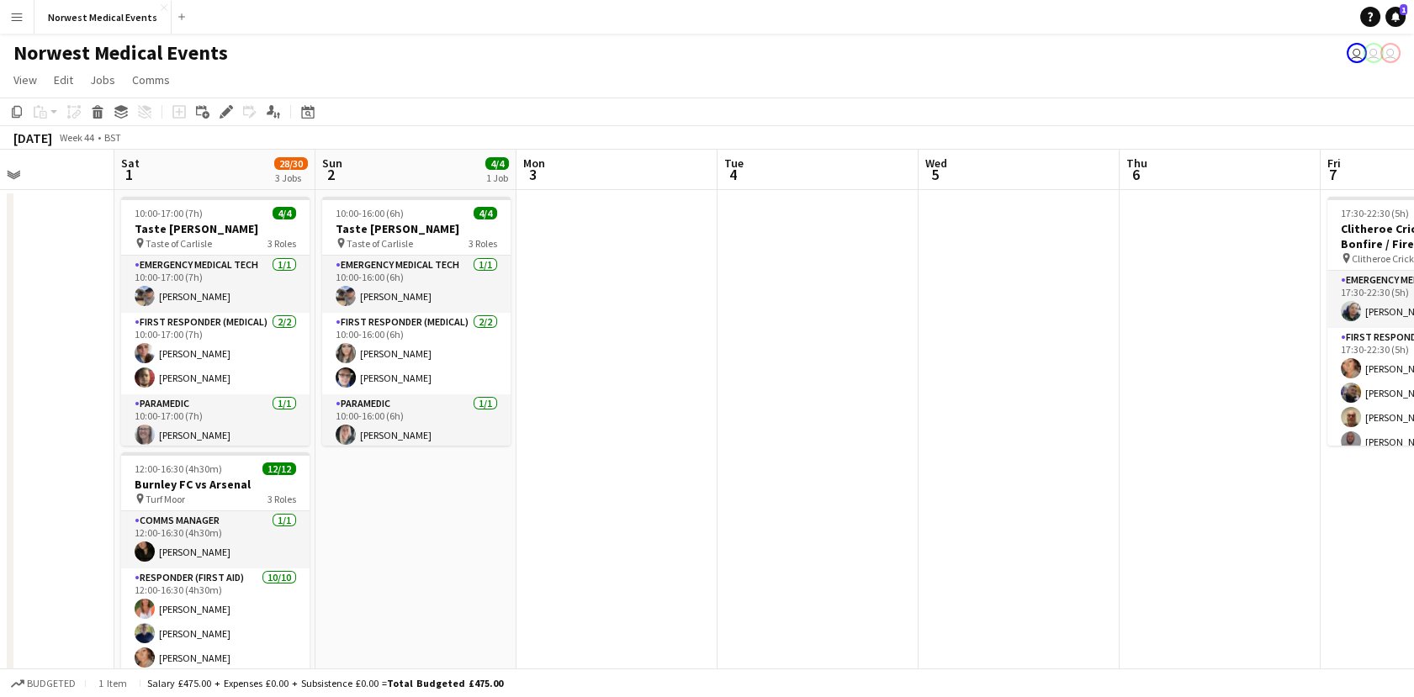
drag, startPoint x: 623, startPoint y: 483, endPoint x: 1055, endPoint y: 414, distance: 437.7
click at [1055, 414] on app-calendar-viewport "Wed 29 Thu 30 Fri 31 Sat 1 28/30 3 Jobs Sun 2 4/4 1 Job Mon 3 Tue 4 Wed 5 Thu 6…" at bounding box center [707, 609] width 1414 height 918
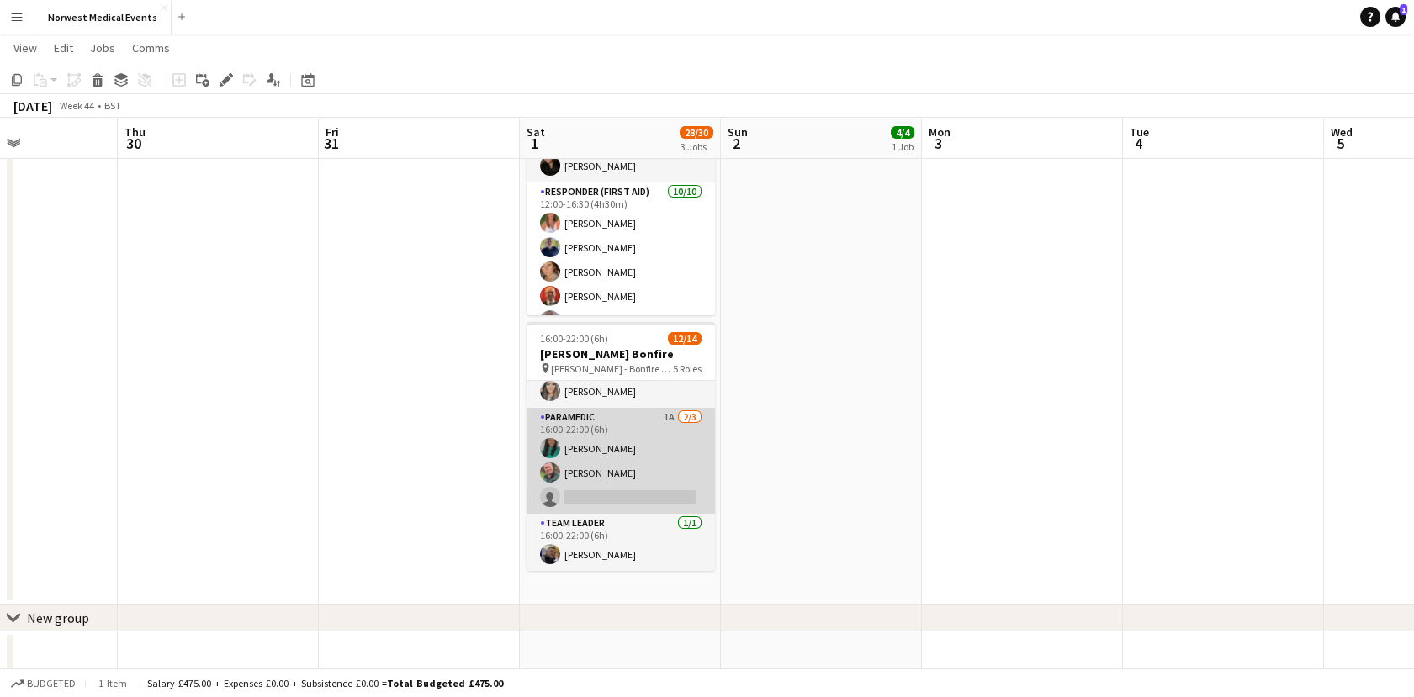
click at [653, 445] on app-card-role "Paramedic 1A [DATE] 16:00-22:00 (6h) [PERSON_NAME] [PERSON_NAME] single-neutral…" at bounding box center [620, 461] width 188 height 106
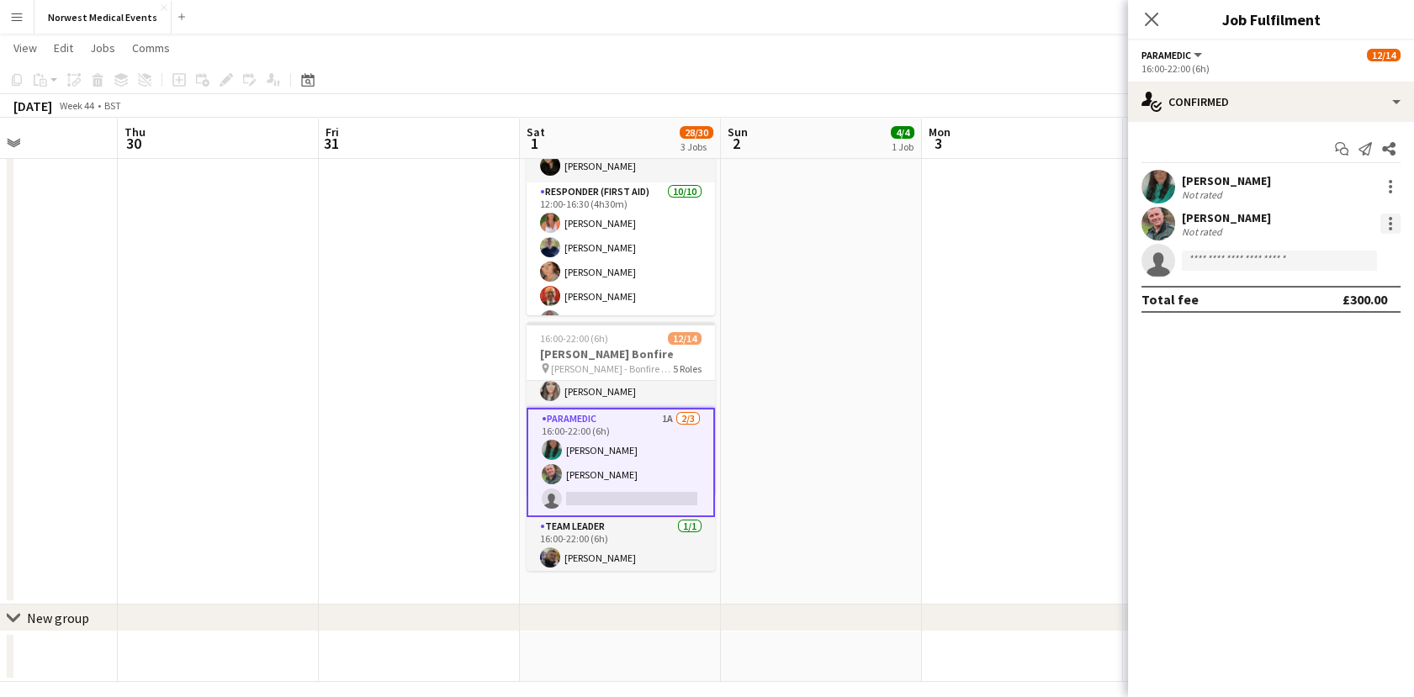
click at [1391, 220] on div at bounding box center [1390, 224] width 20 height 20
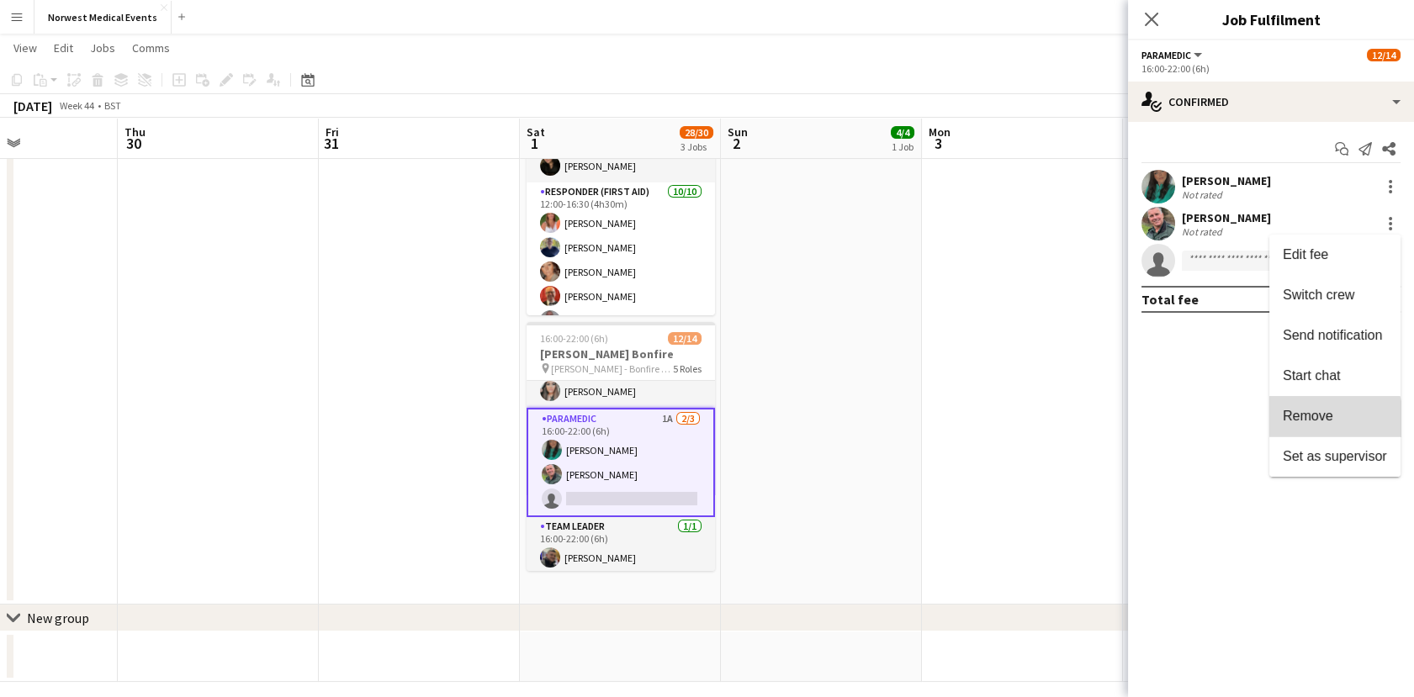
click at [1322, 421] on span "Remove" at bounding box center [1307, 416] width 50 height 14
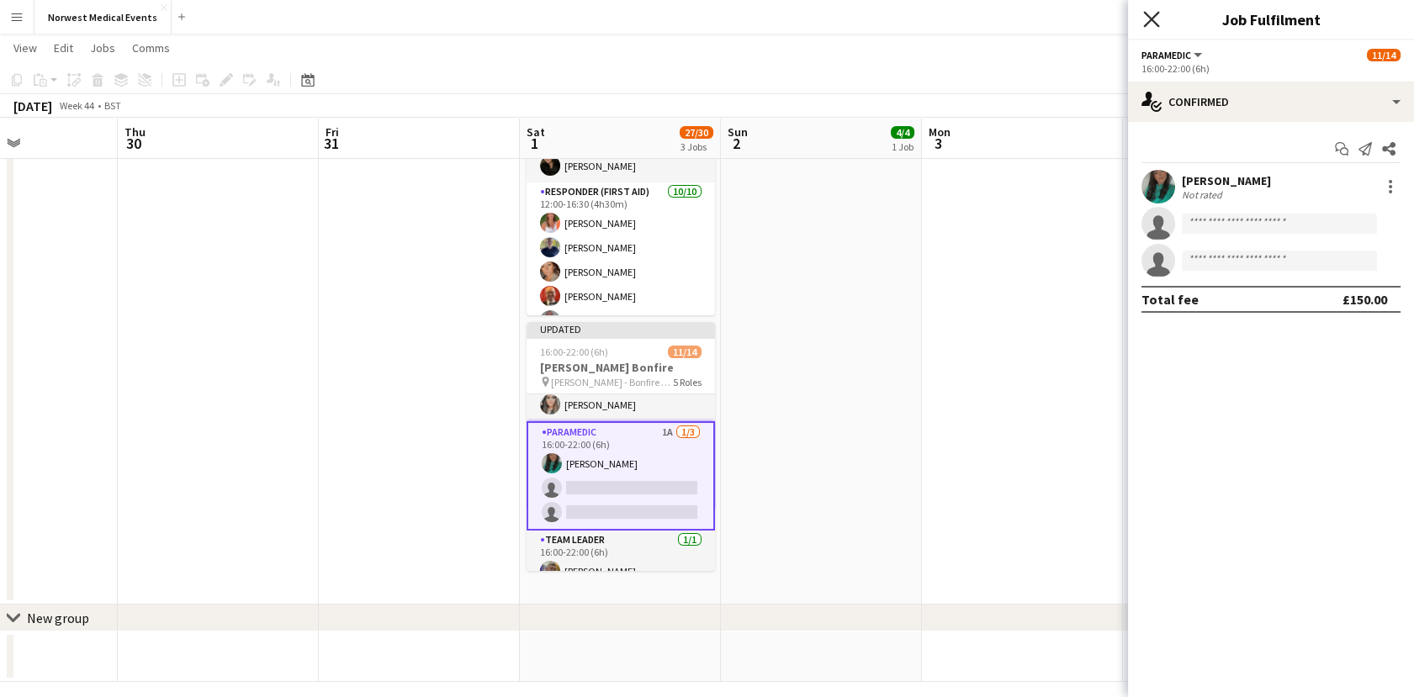
click at [1146, 24] on icon at bounding box center [1151, 19] width 16 height 16
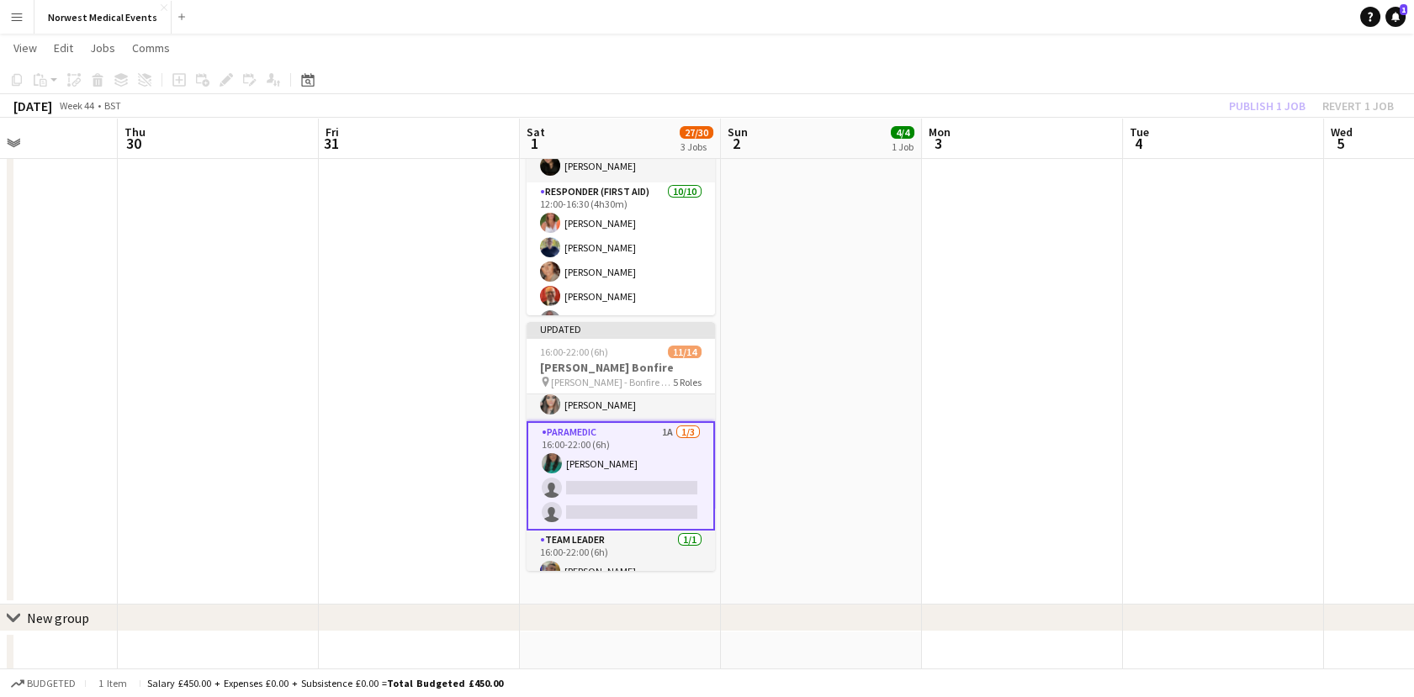
click at [1271, 109] on div "Publish 1 job Revert 1 job" at bounding box center [1310, 106] width 205 height 22
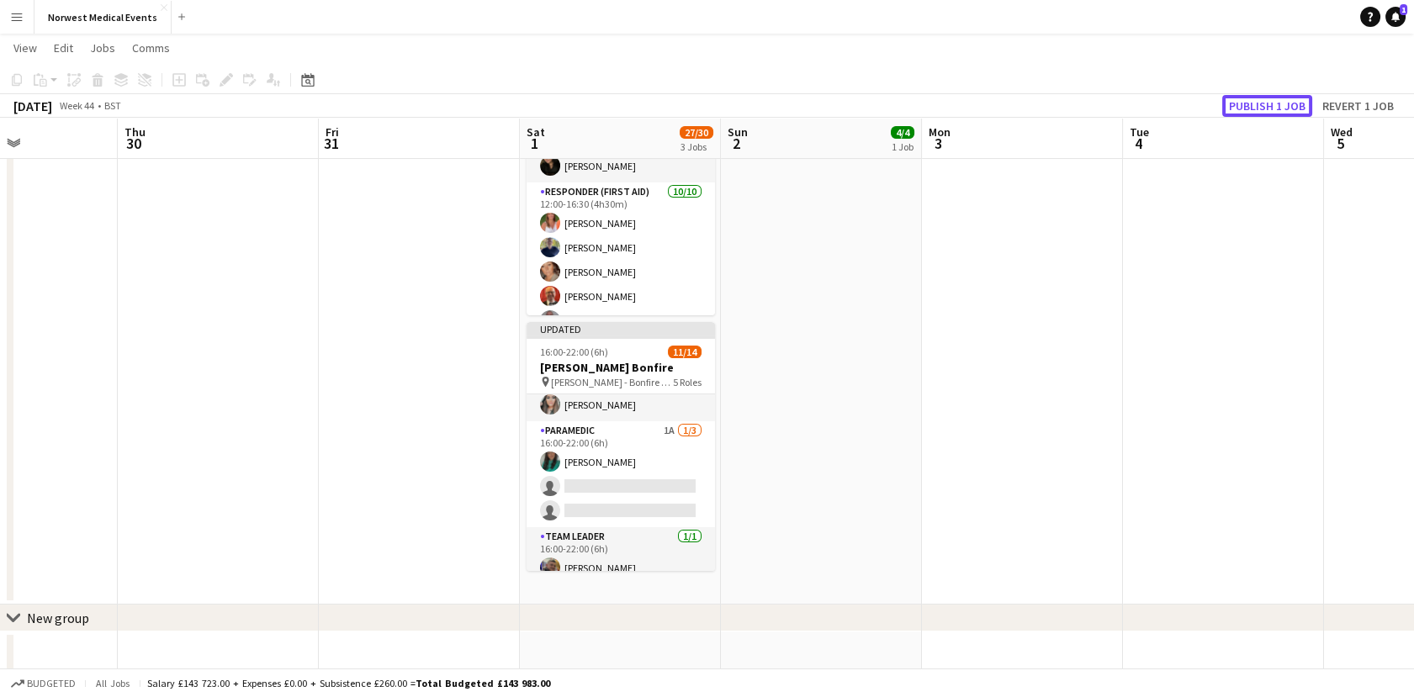
click at [1271, 109] on button "Publish 1 job" at bounding box center [1267, 106] width 90 height 22
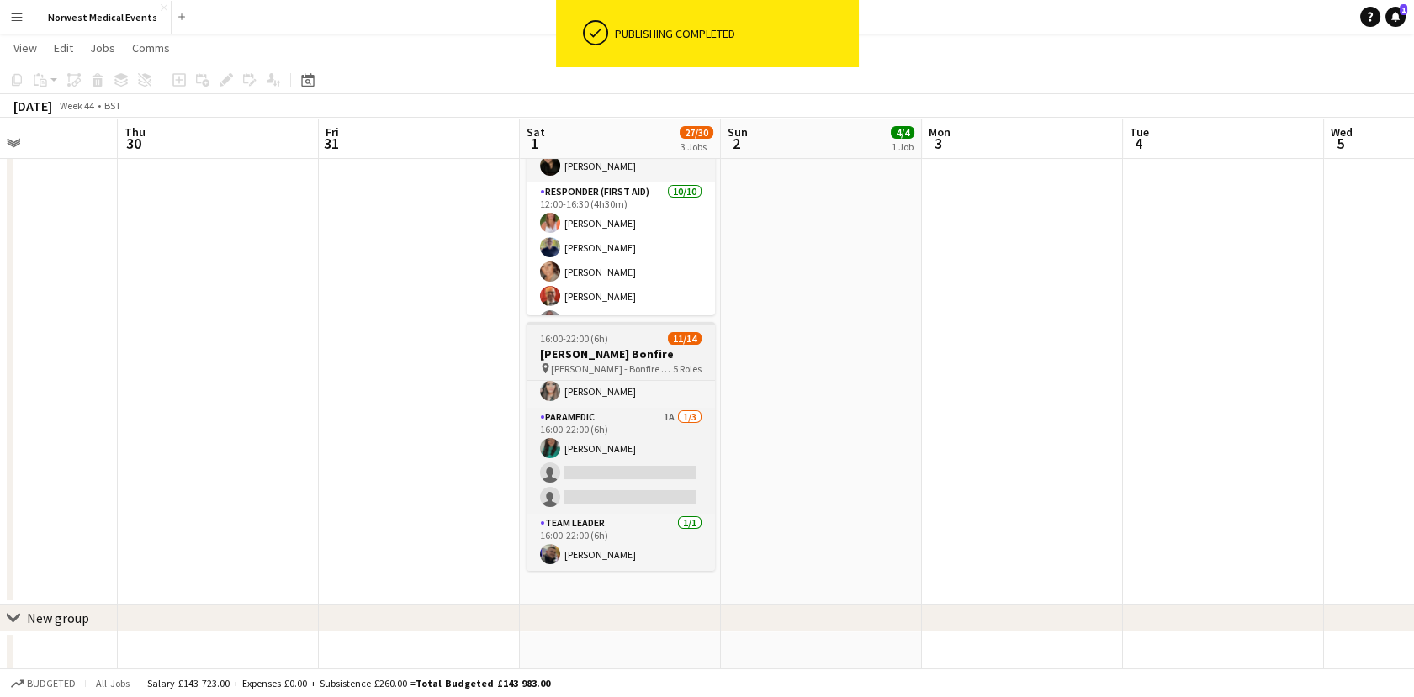
click at [636, 362] on div "pin [PERSON_NAME] - Bonfire & Fireworks 5 Roles" at bounding box center [620, 368] width 188 height 13
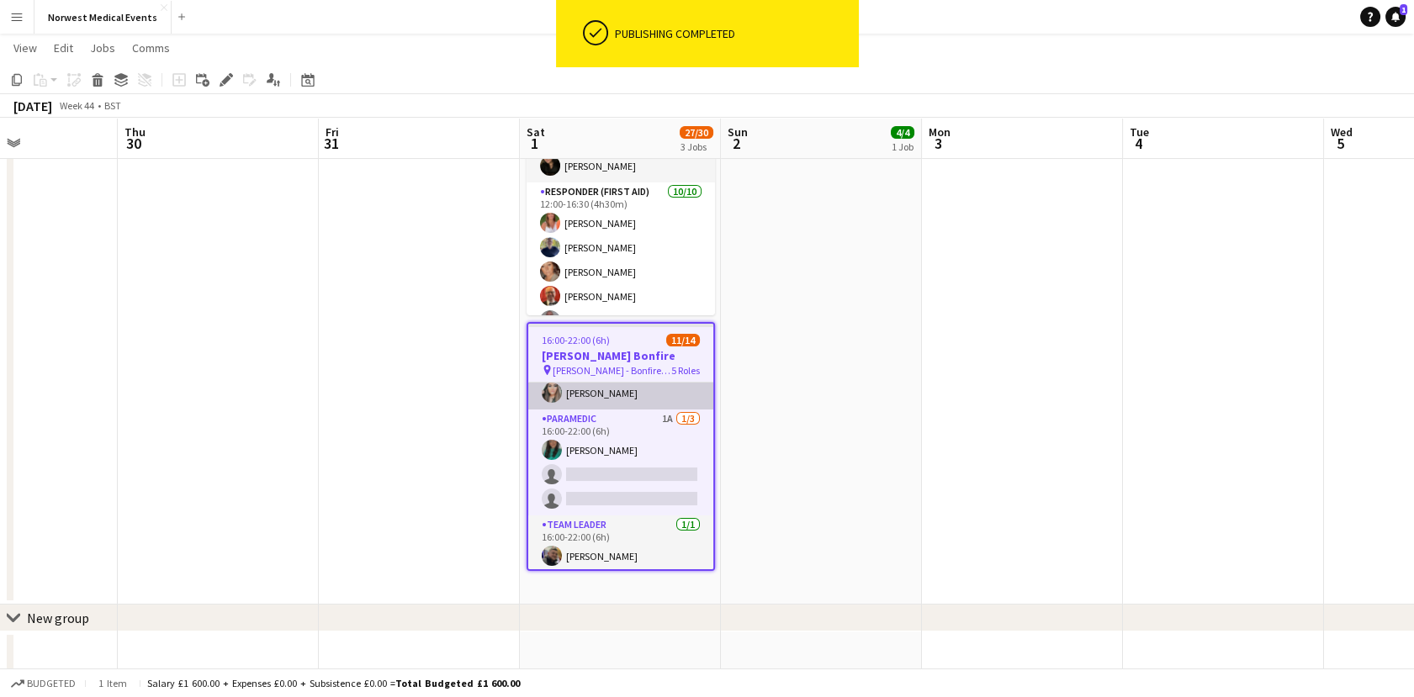
click at [649, 387] on app-card-role "First Responder (Medical) [DATE] 16:00-22:00 (6h) [PERSON_NAME] [PERSON_NAME] […" at bounding box center [620, 319] width 185 height 179
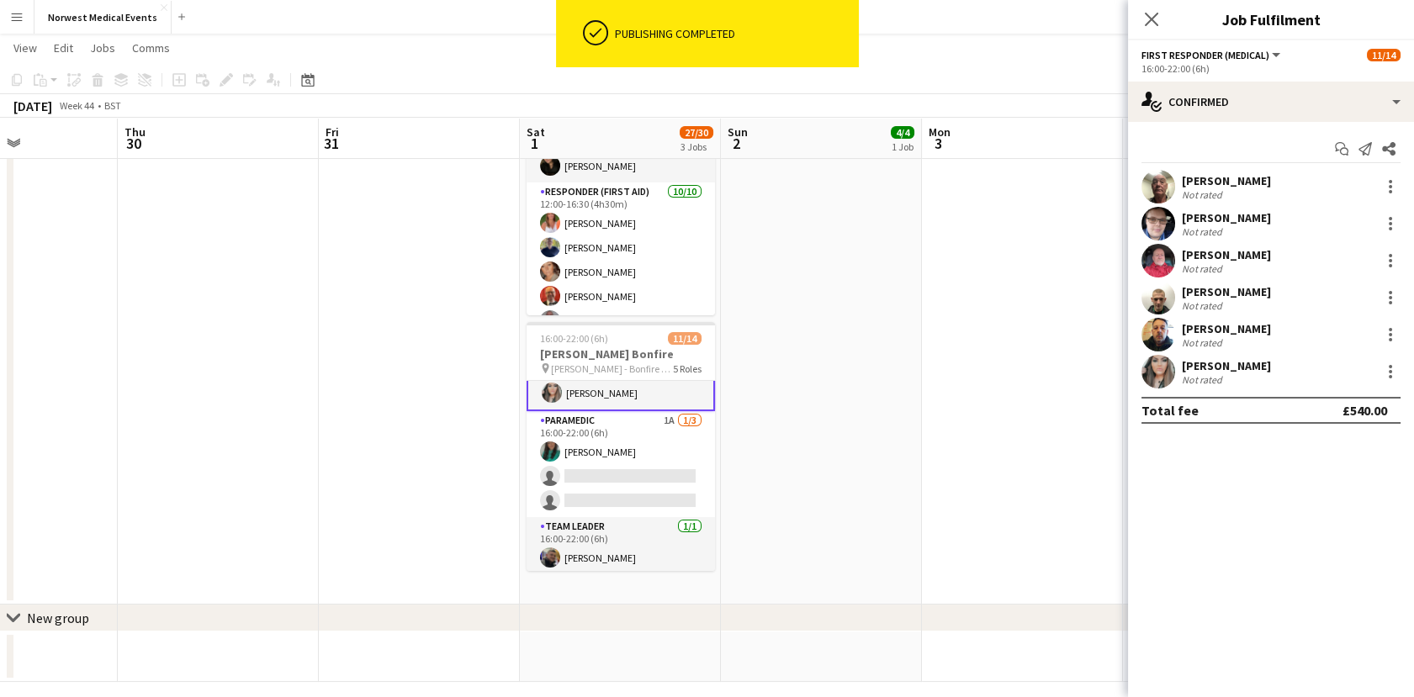
scroll to position [316, 0]
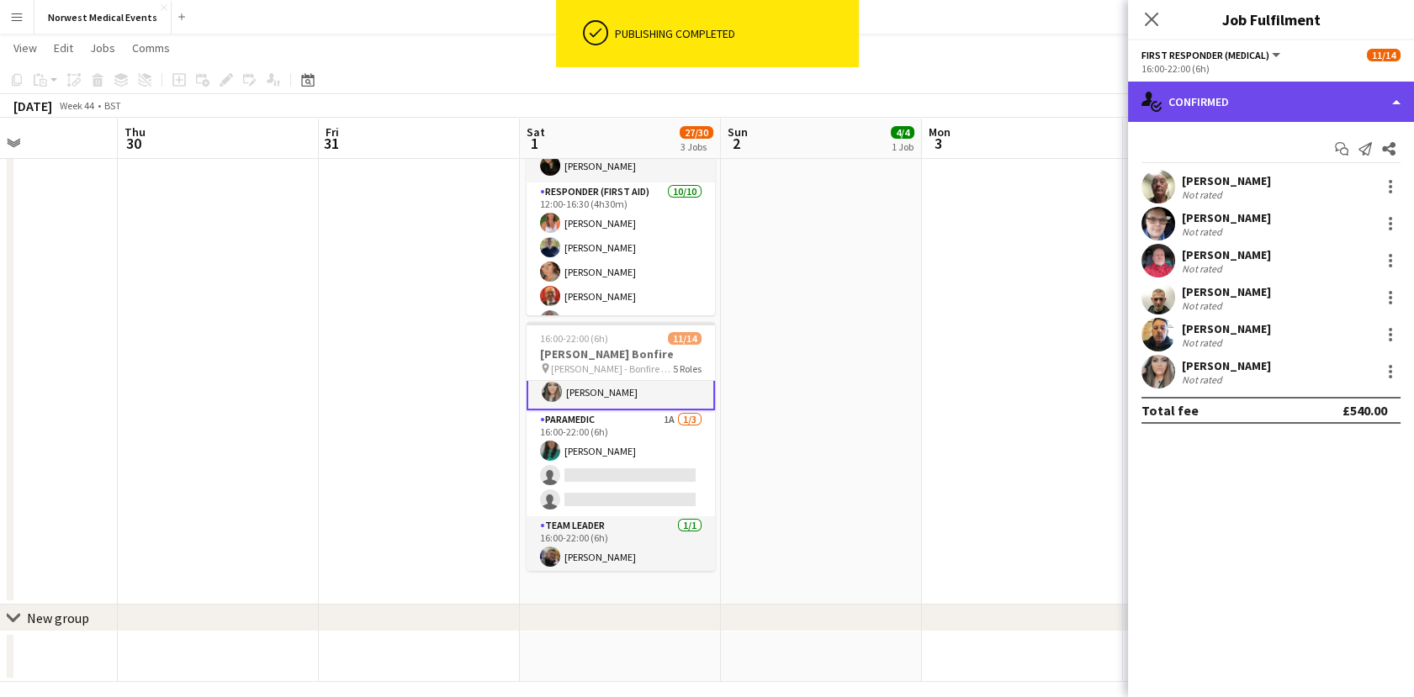
click at [1235, 118] on div "single-neutral-actions-check-2 Confirmed" at bounding box center [1271, 102] width 286 height 40
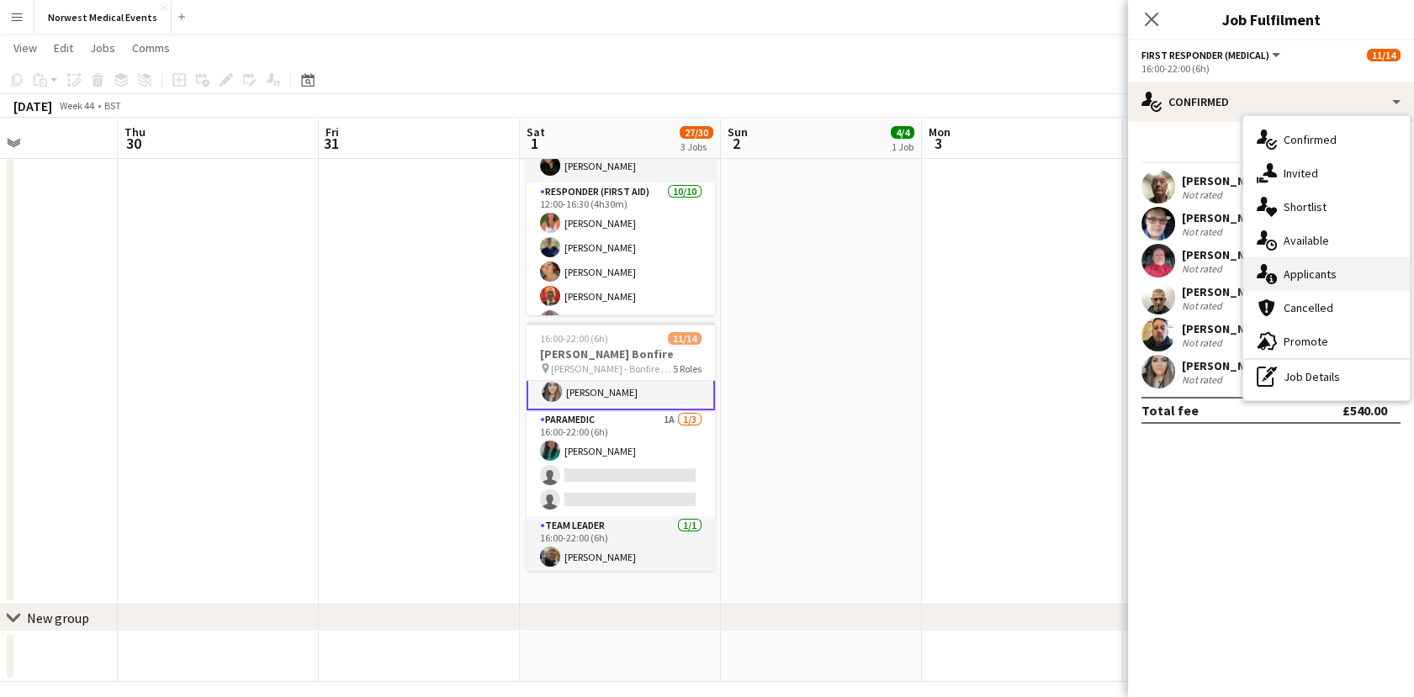
click at [1298, 276] on span "Applicants" at bounding box center [1309, 274] width 53 height 15
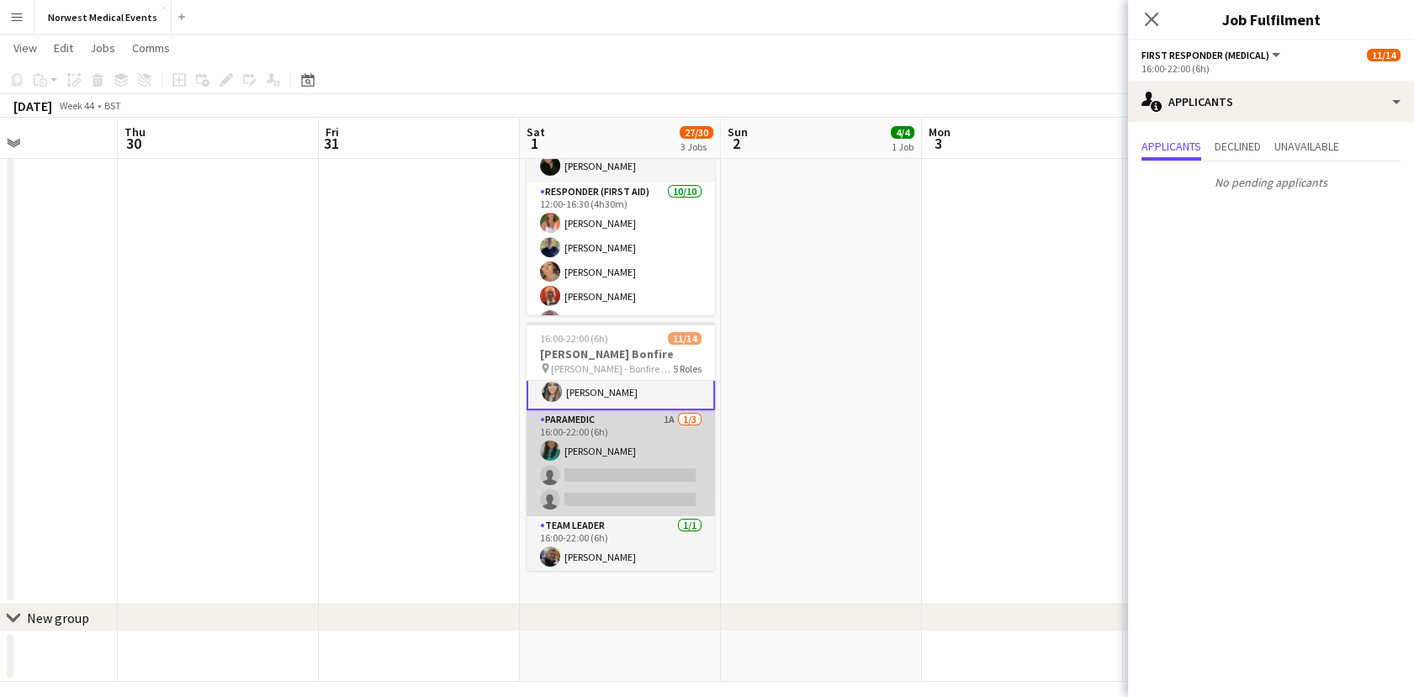
click at [654, 479] on app-card-role "Paramedic 1A [DATE] 16:00-22:00 (6h) [PERSON_NAME] single-neutral-actions singl…" at bounding box center [620, 463] width 188 height 106
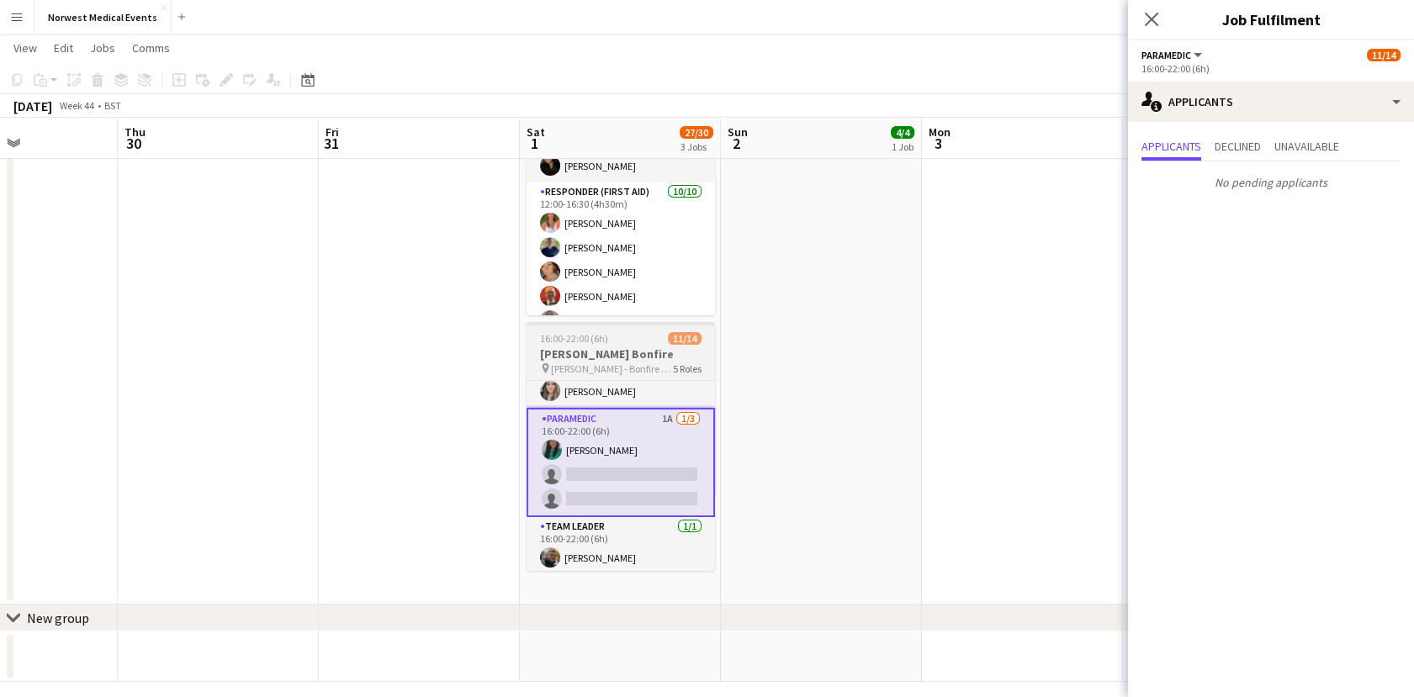
scroll to position [0, 0]
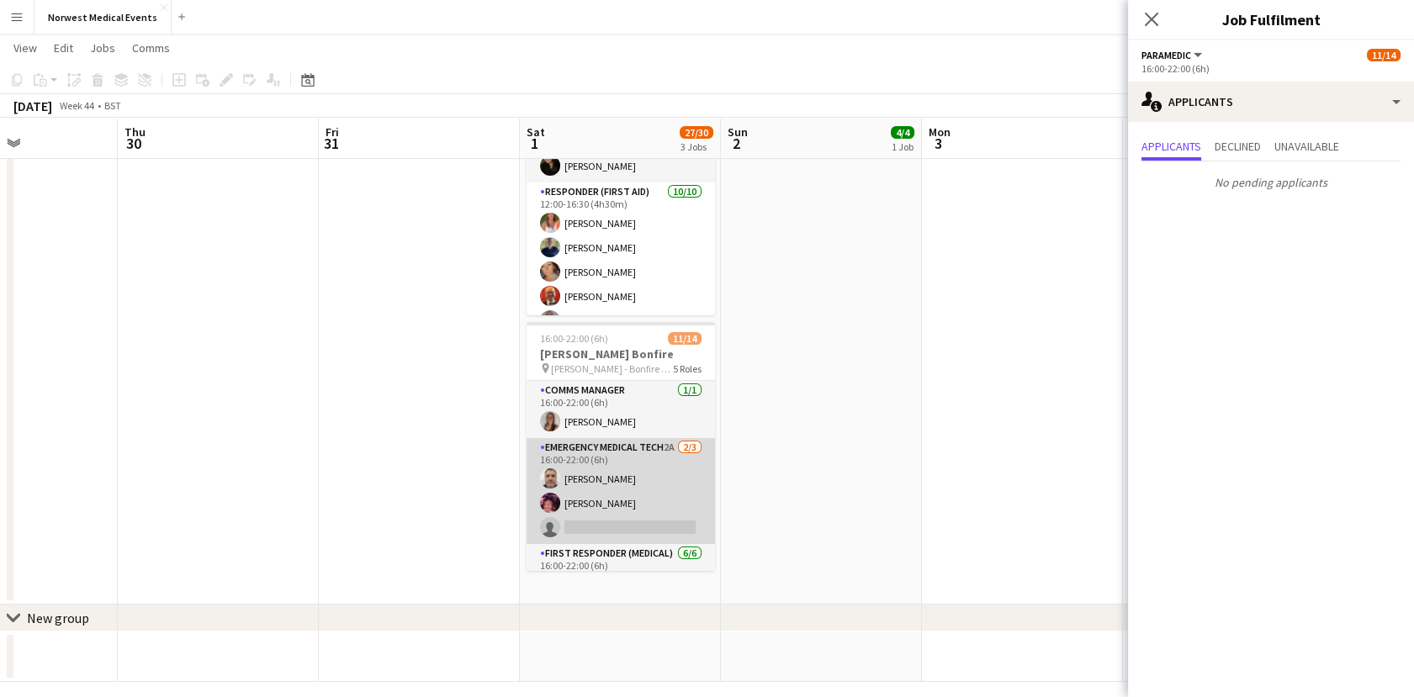
click at [630, 480] on app-card-role "Emergency Medical Tech 2A [DATE] 16:00-22:00 (6h) [PERSON_NAME] [PERSON_NAME] s…" at bounding box center [620, 491] width 188 height 106
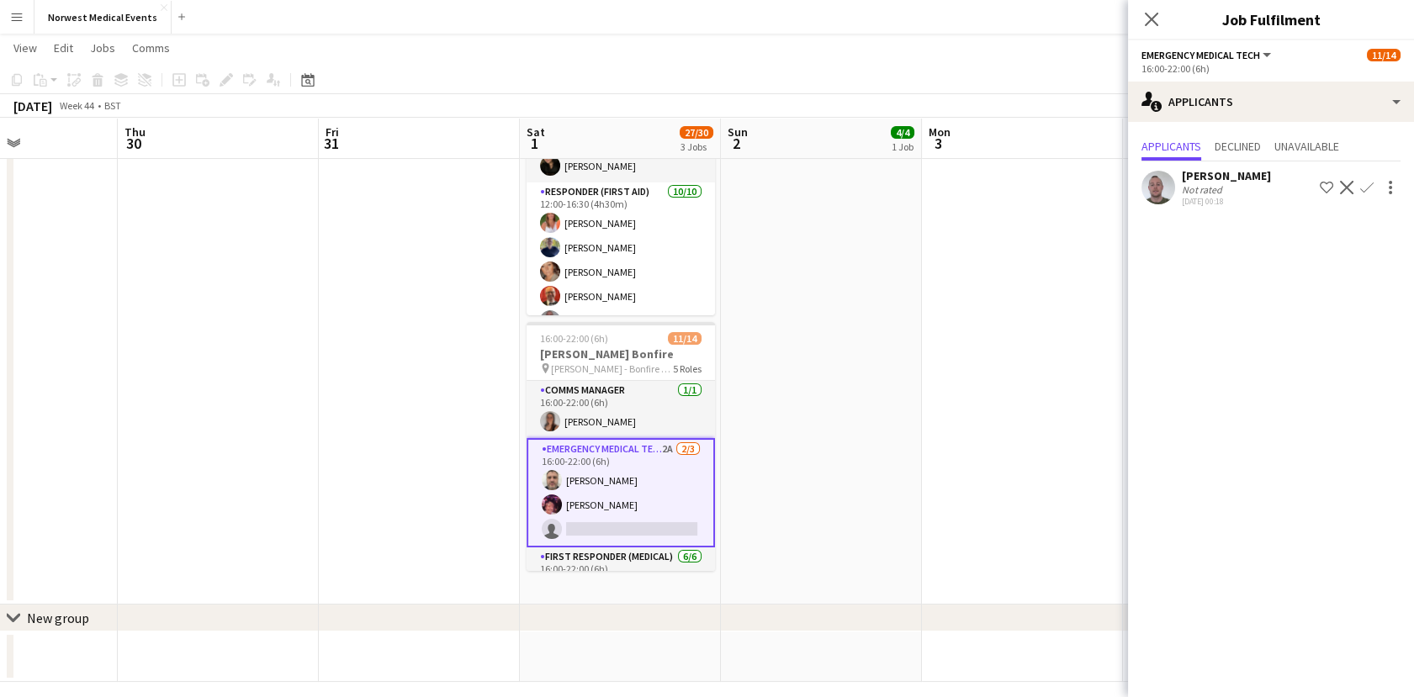
click at [1370, 179] on button "Confirm" at bounding box center [1366, 187] width 20 height 20
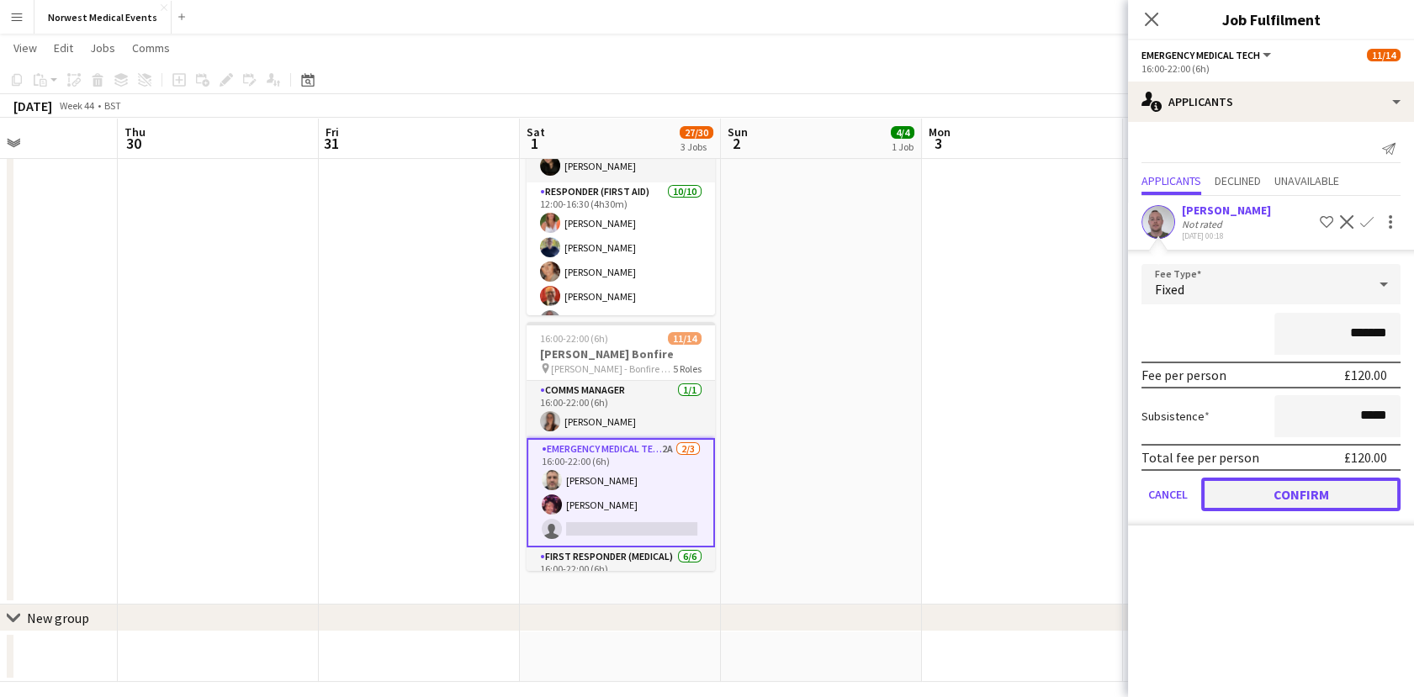
click at [1276, 489] on button "Confirm" at bounding box center [1300, 495] width 199 height 34
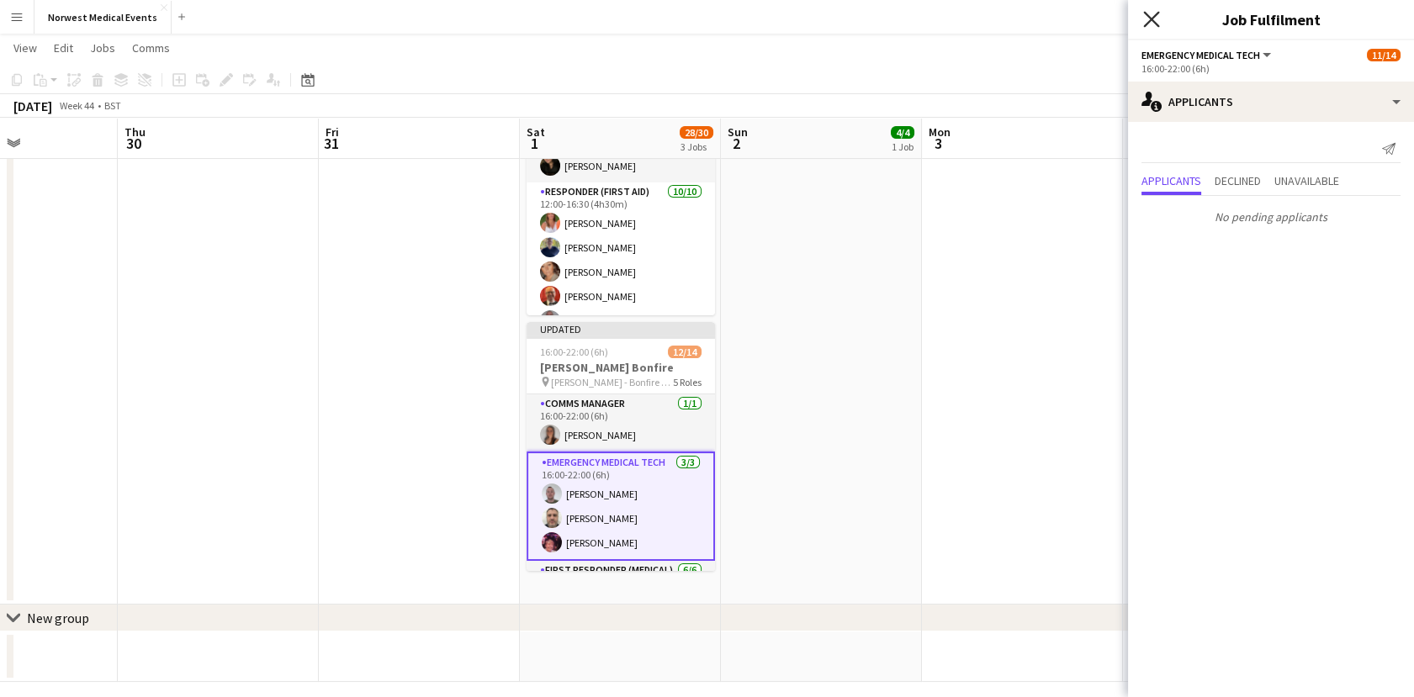
click at [1155, 14] on icon "Close pop-in" at bounding box center [1151, 19] width 16 height 16
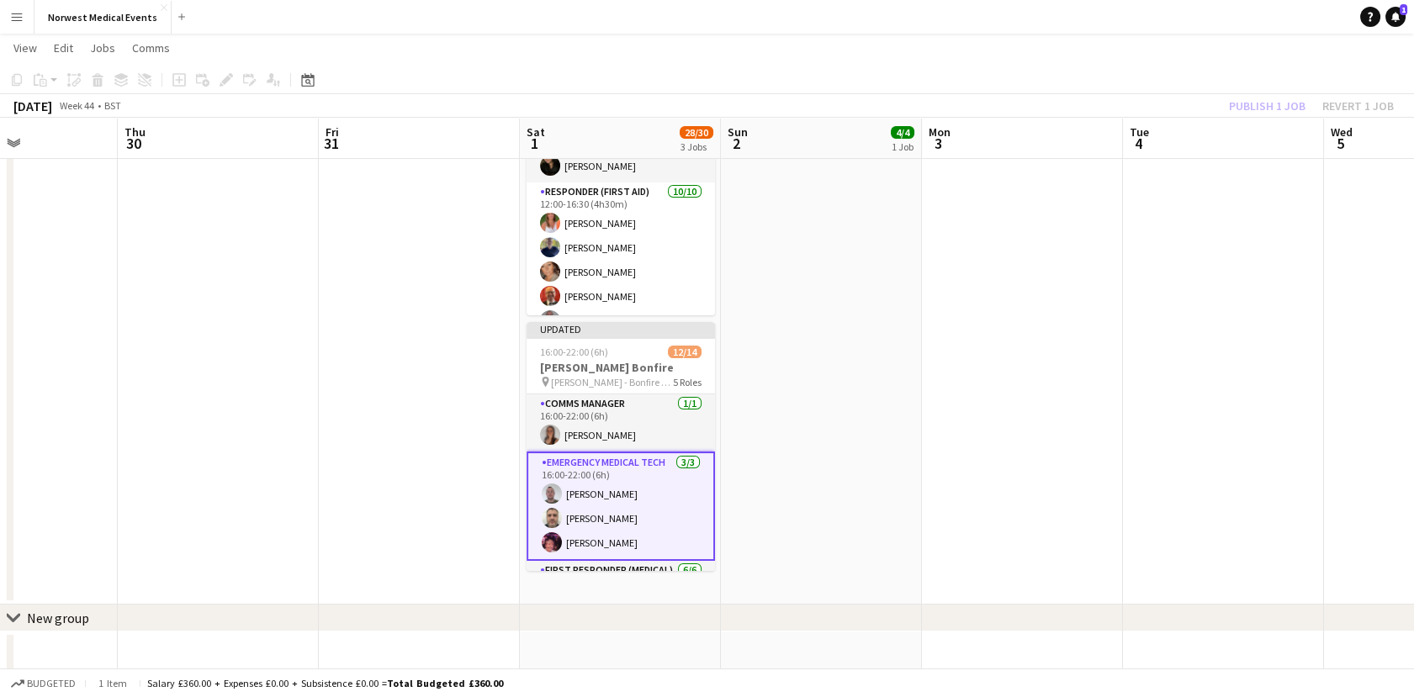
click at [1248, 100] on div "Publish 1 job Revert 1 job" at bounding box center [1310, 106] width 205 height 22
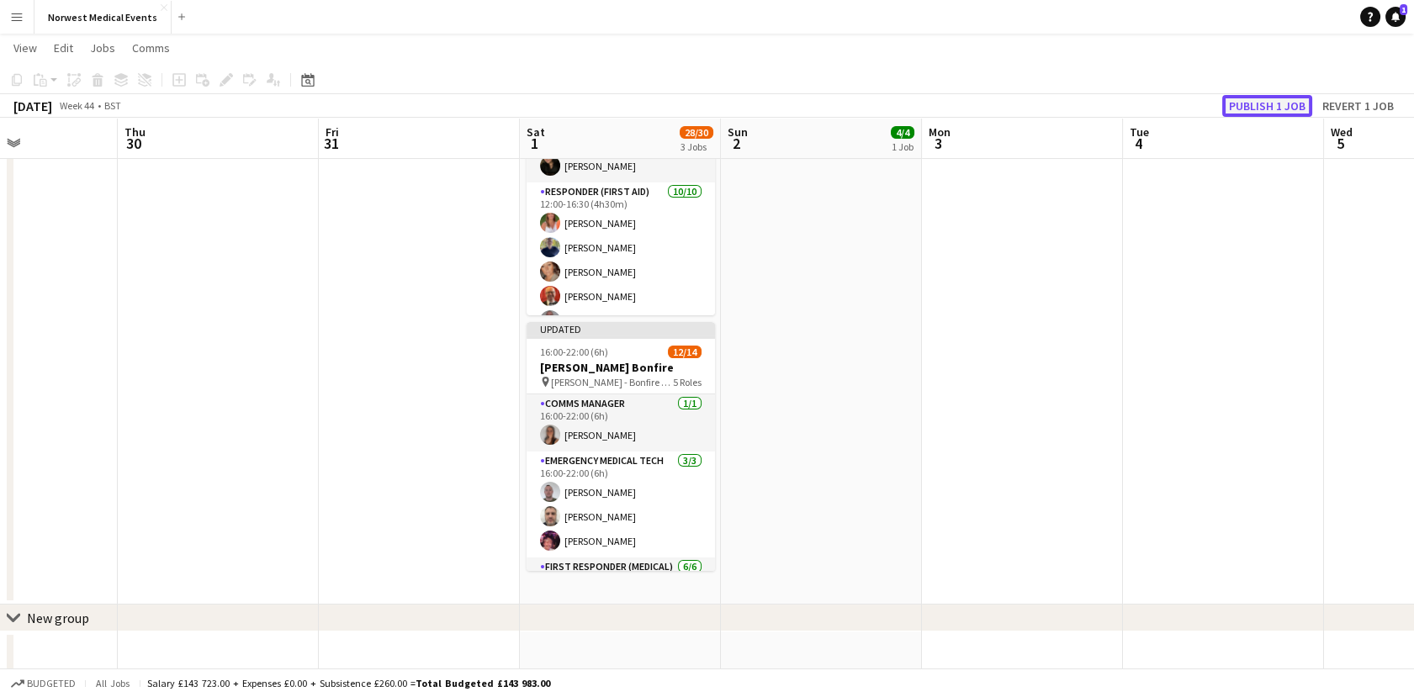
click at [1248, 100] on button "Publish 1 job" at bounding box center [1267, 106] width 90 height 22
